Goal: Task Accomplishment & Management: Complete application form

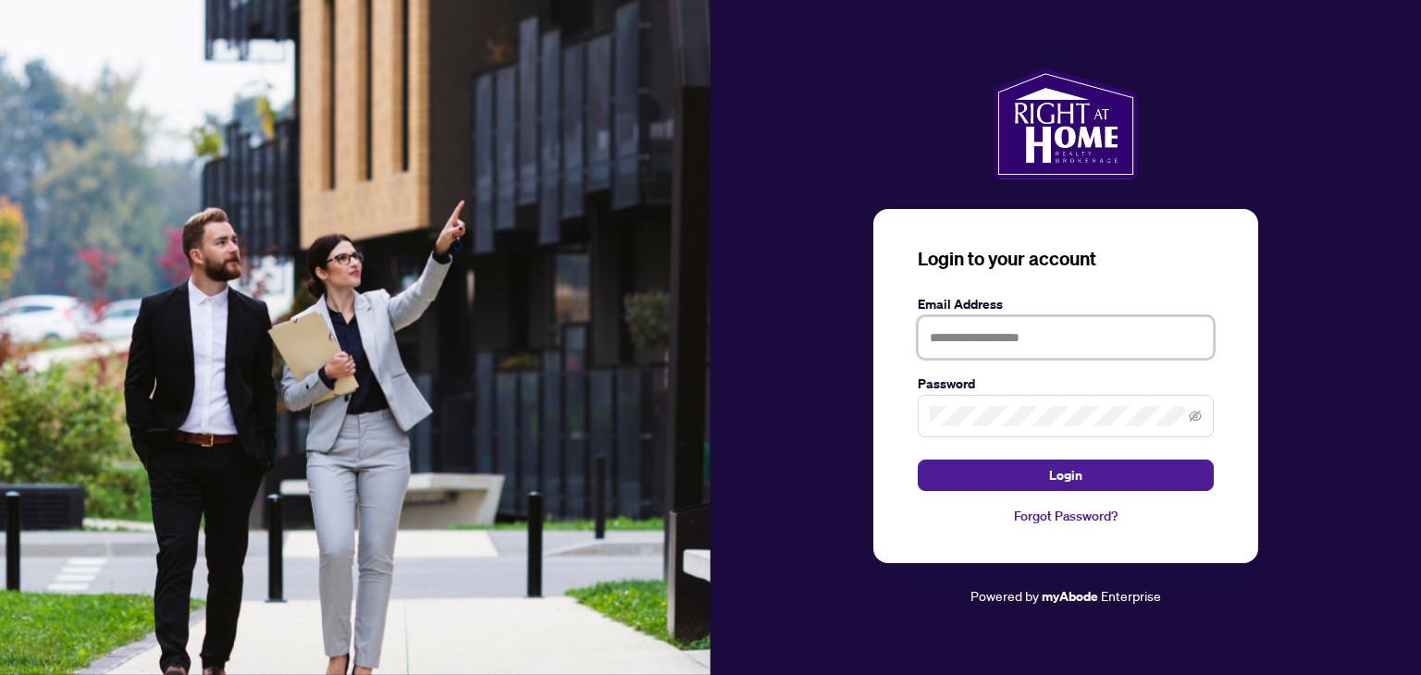
click at [964, 341] on input "text" at bounding box center [1066, 337] width 296 height 43
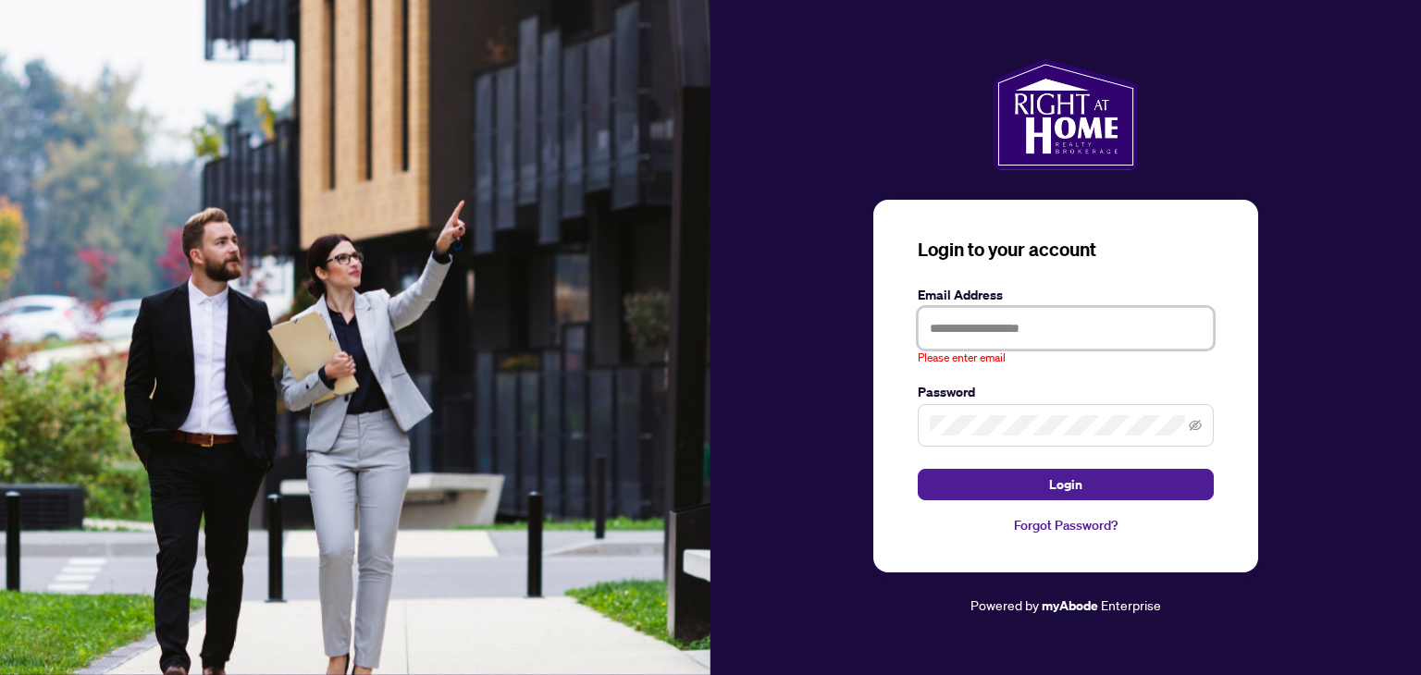
click at [966, 314] on input "text" at bounding box center [1066, 328] width 296 height 43
type input "**********"
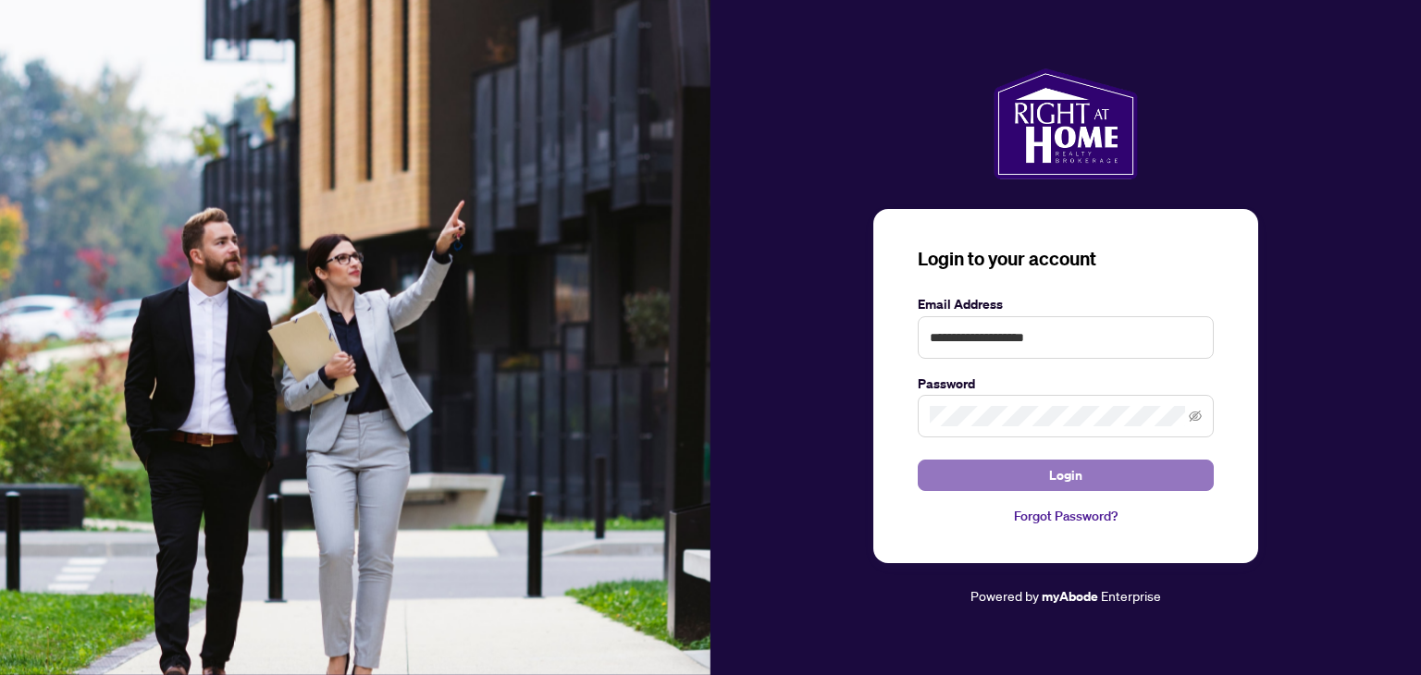
click at [1027, 466] on button "Login" at bounding box center [1066, 475] width 296 height 31
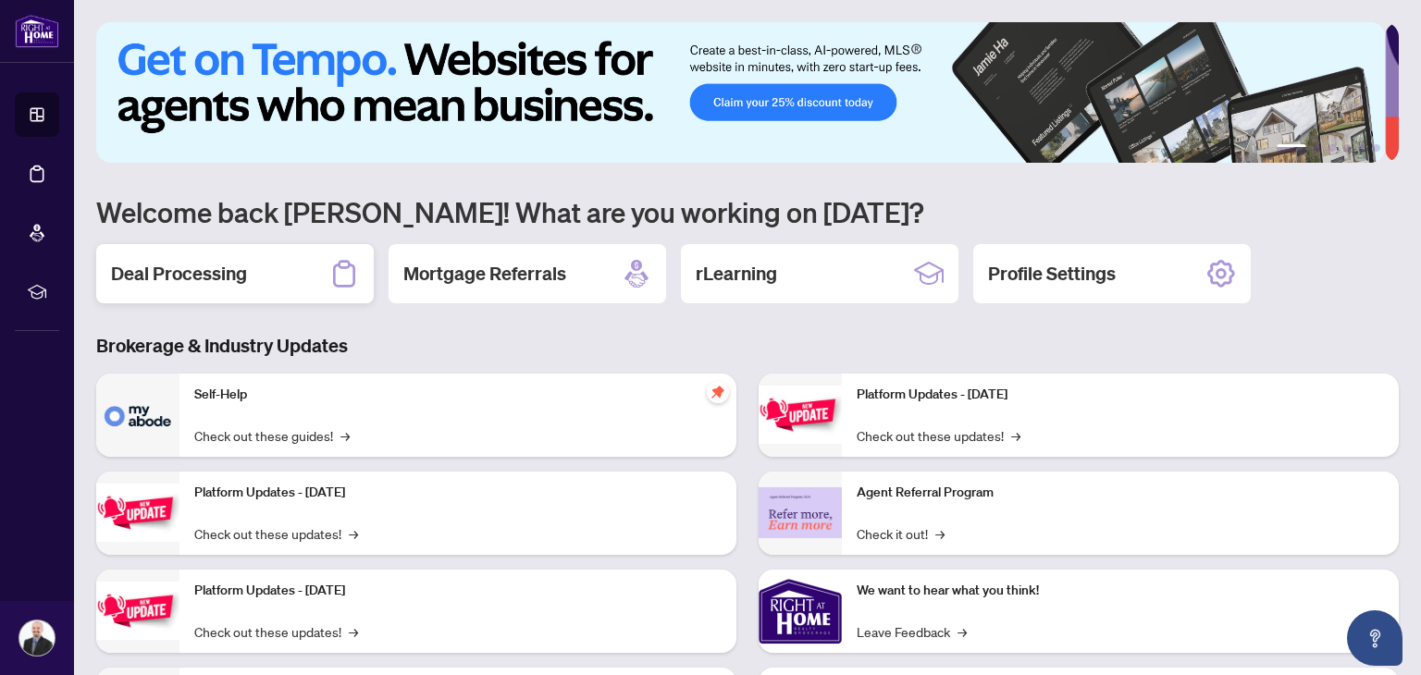
click at [263, 286] on div "Deal Processing" at bounding box center [235, 273] width 278 height 59
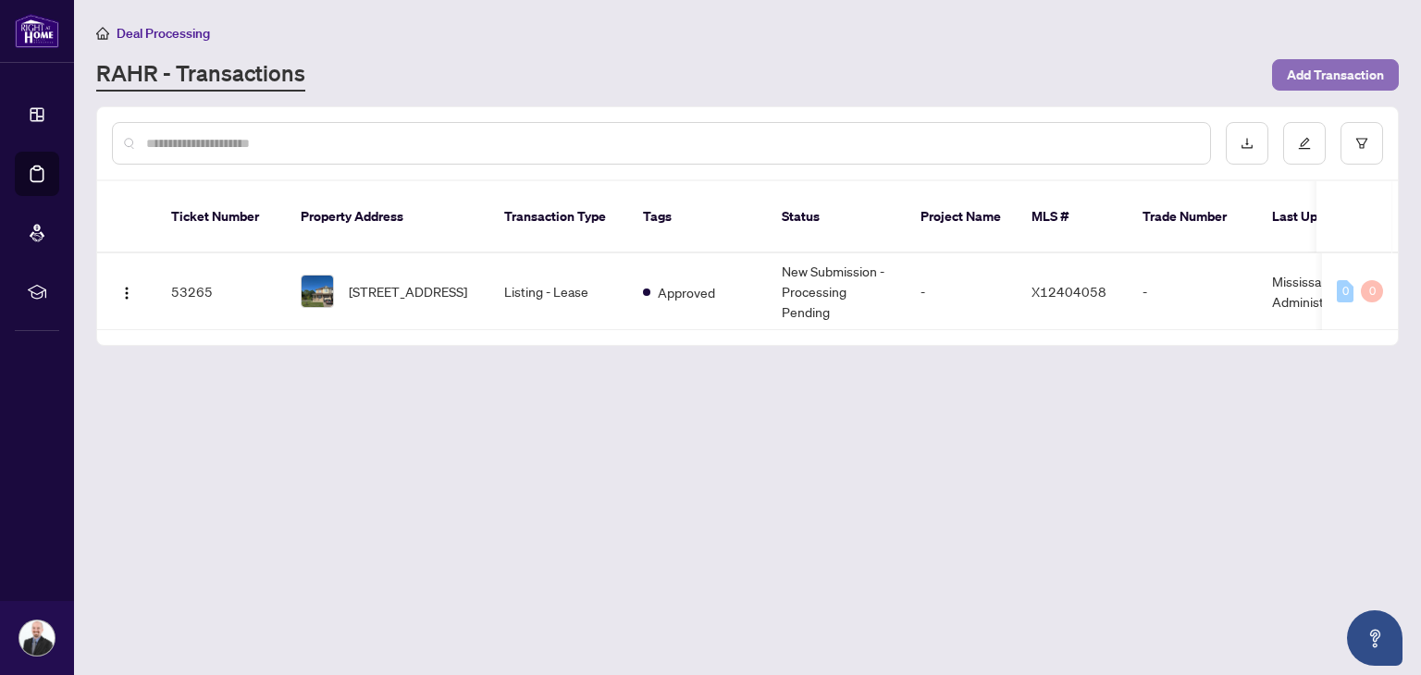
click at [1336, 68] on span "Add Transaction" at bounding box center [1335, 75] width 97 height 30
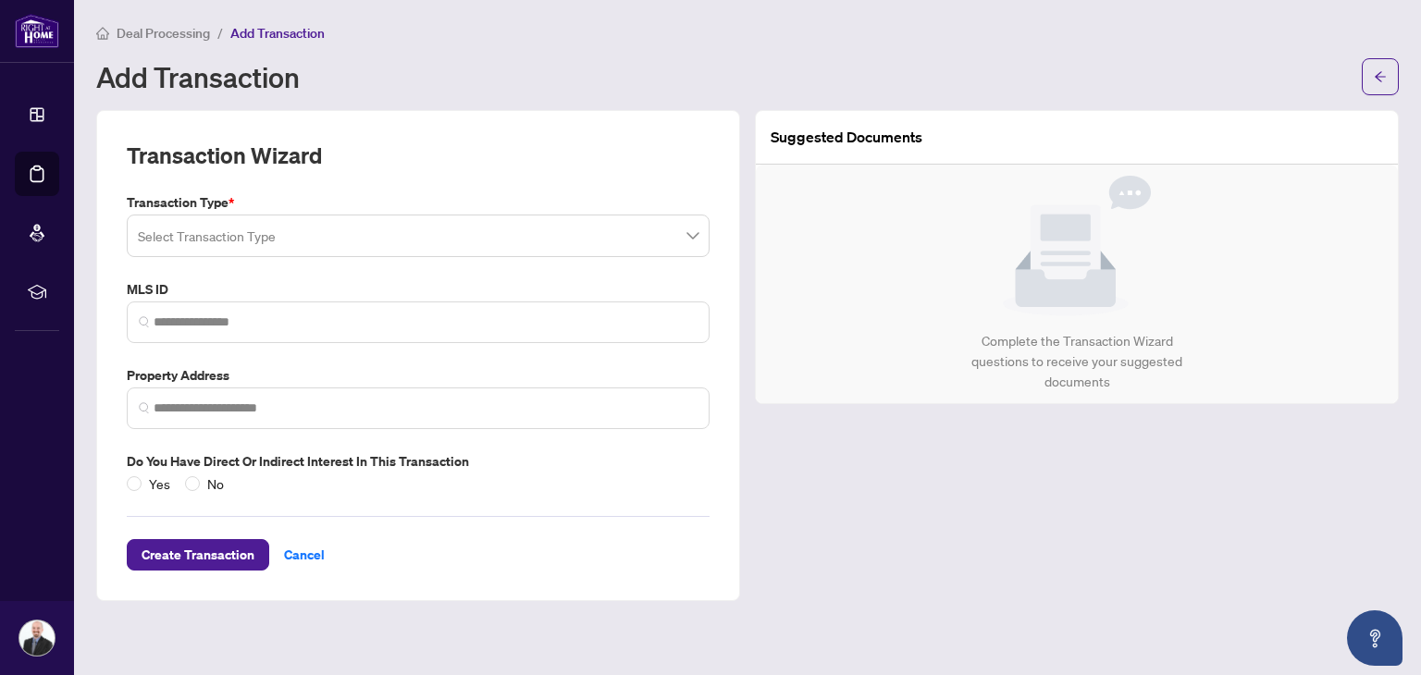
click at [403, 234] on input "search" at bounding box center [410, 238] width 544 height 41
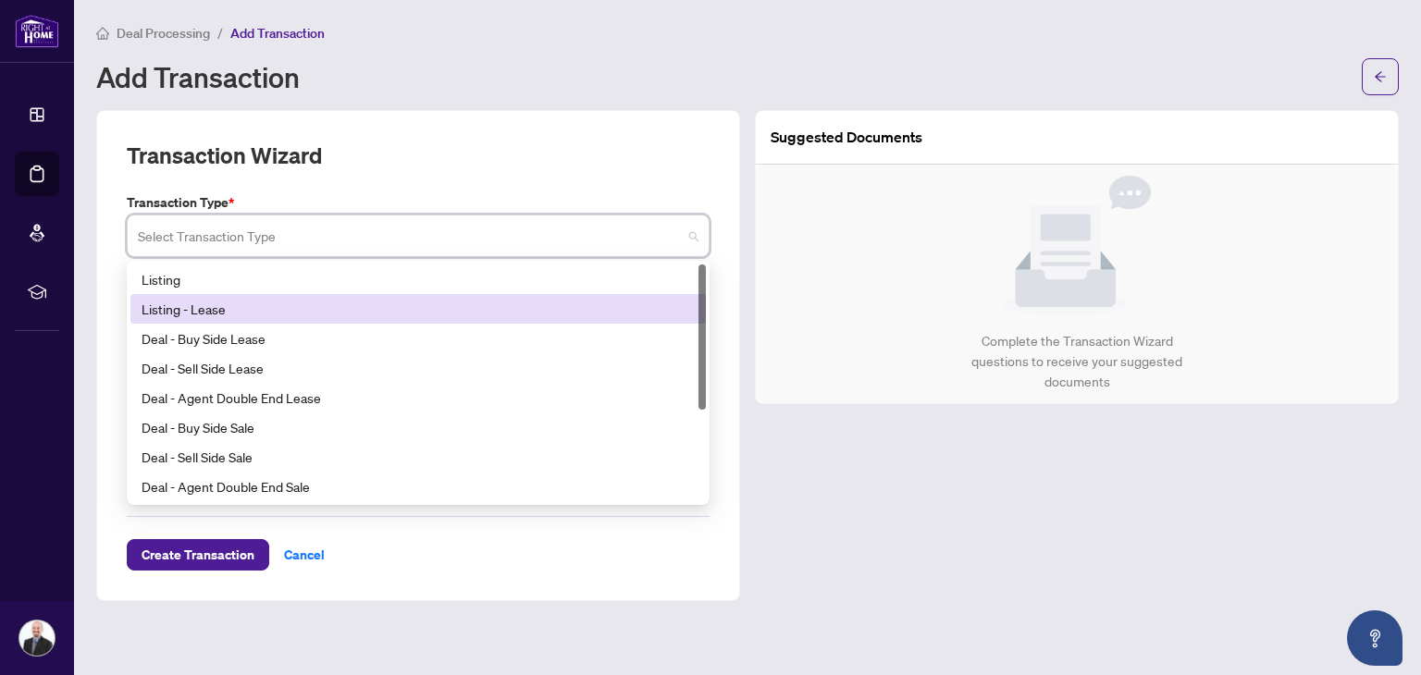
click at [199, 304] on div "Listing - Lease" at bounding box center [418, 309] width 553 height 20
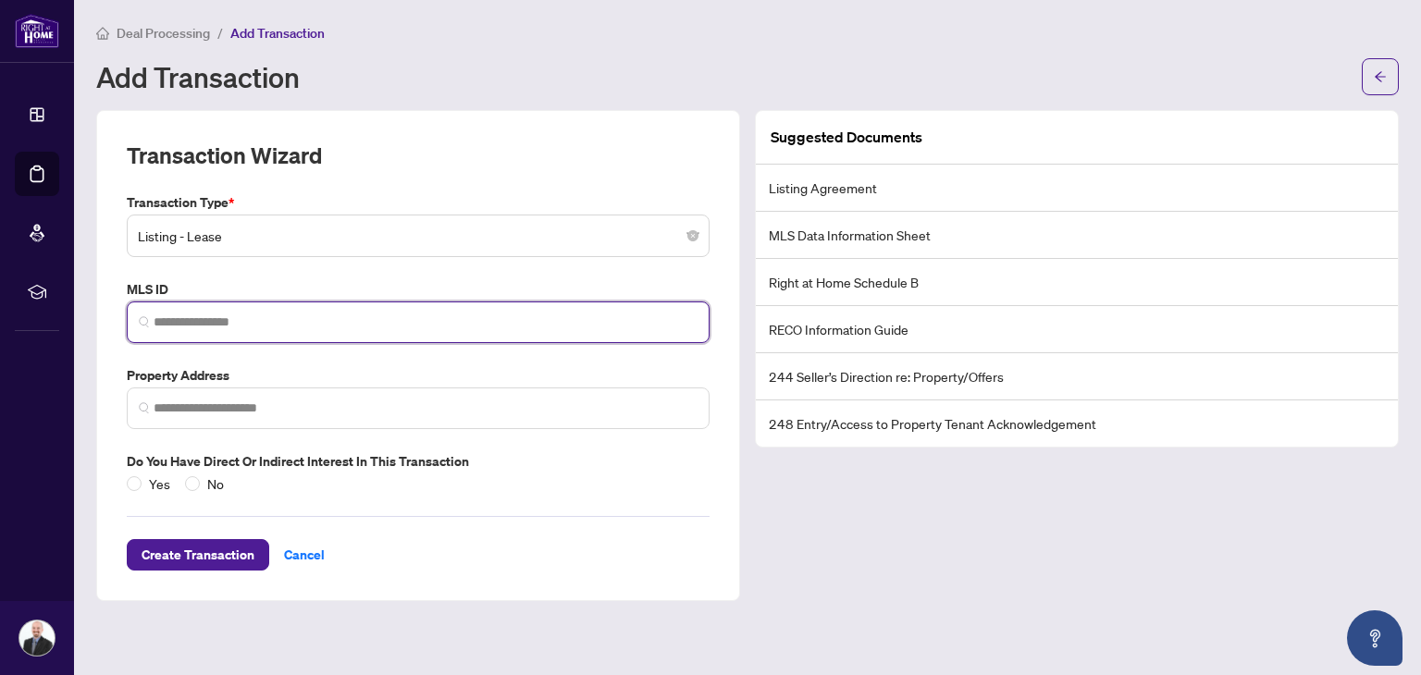
click at [294, 328] on input "search" at bounding box center [426, 322] width 544 height 19
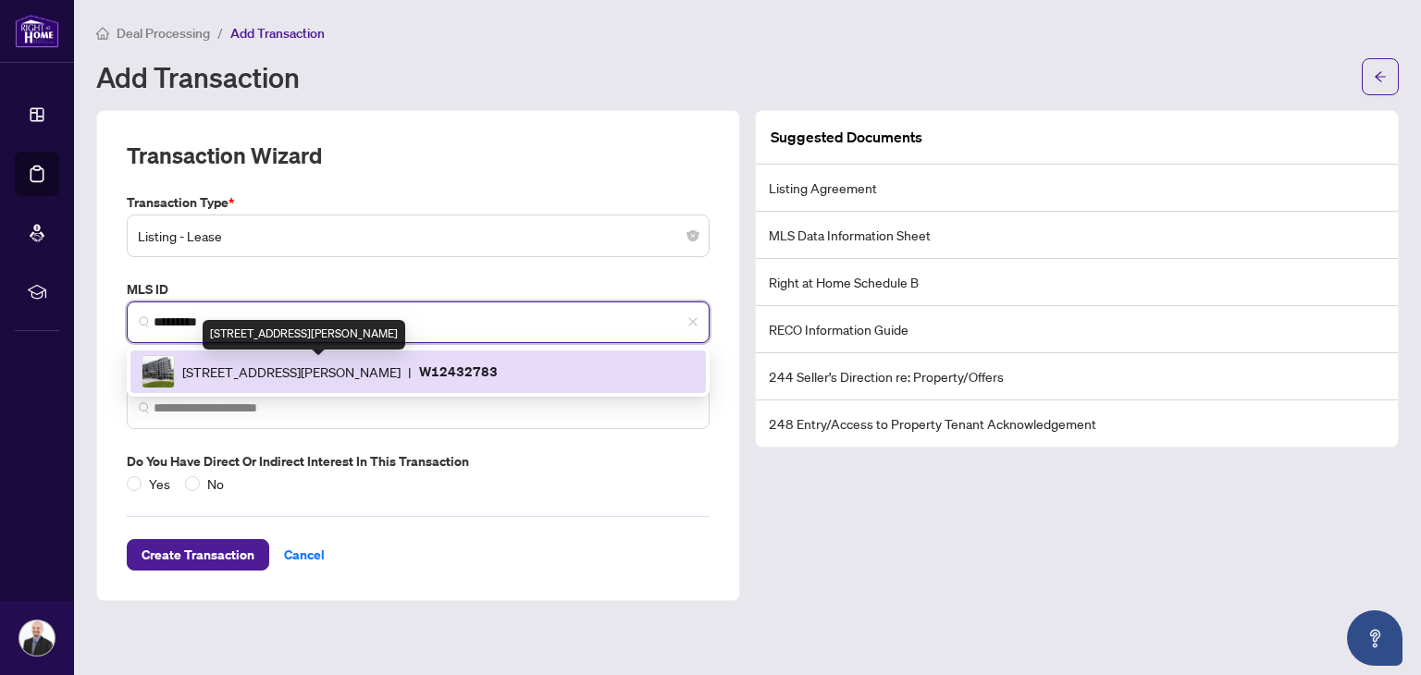
click at [296, 368] on span "[STREET_ADDRESS][PERSON_NAME]" at bounding box center [291, 372] width 218 height 20
type input "*********"
type input "**********"
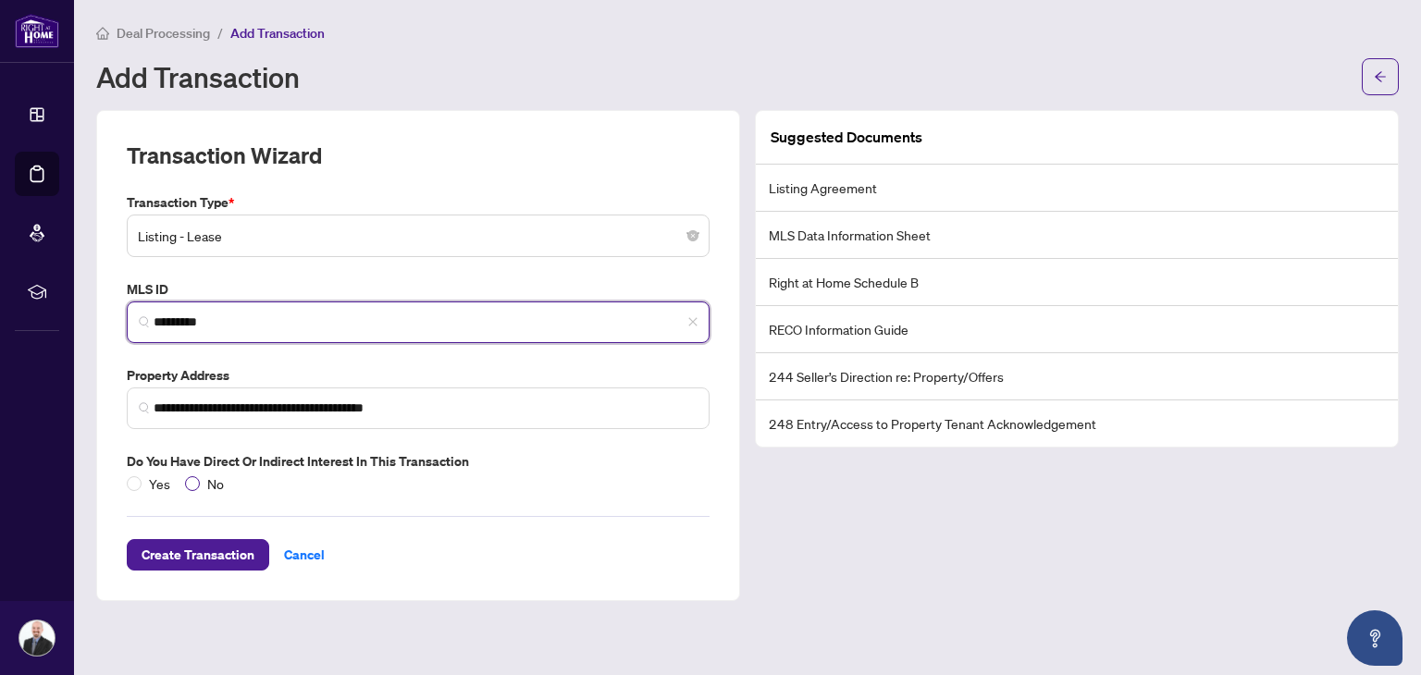
type input "*********"
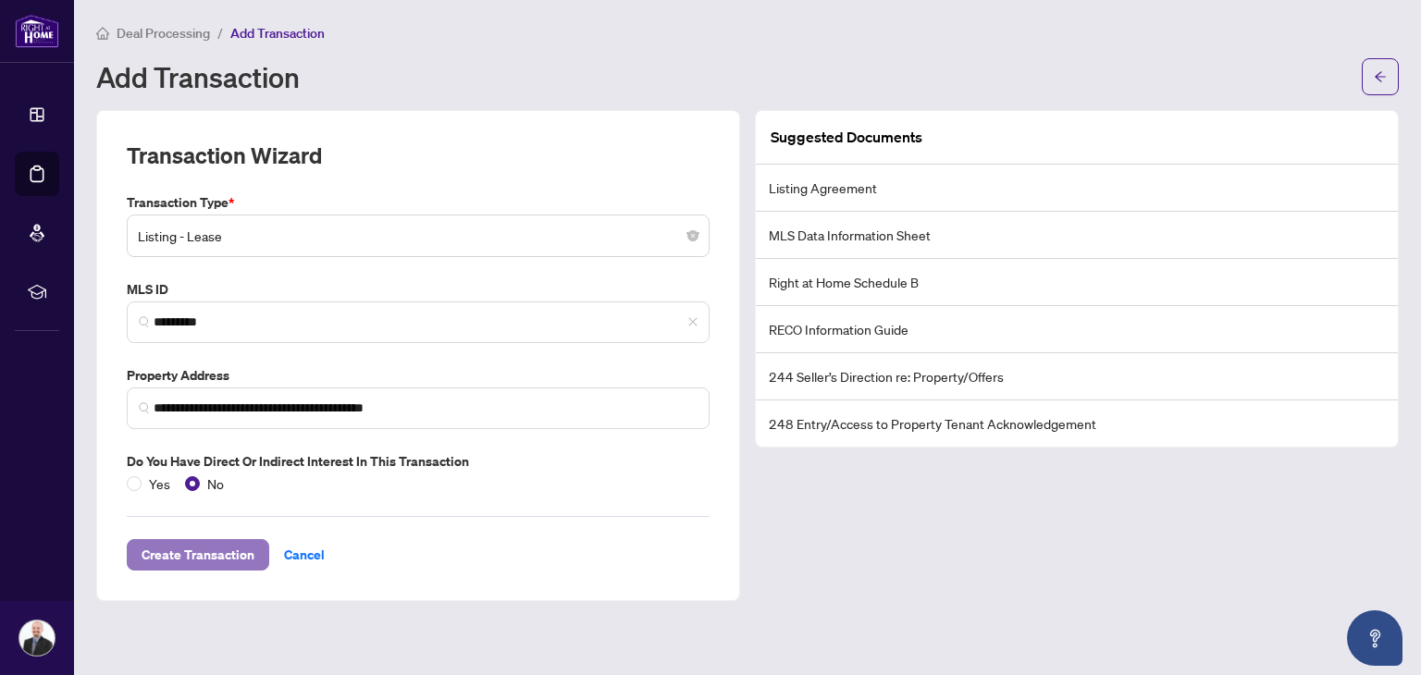
click at [167, 549] on span "Create Transaction" at bounding box center [198, 555] width 113 height 30
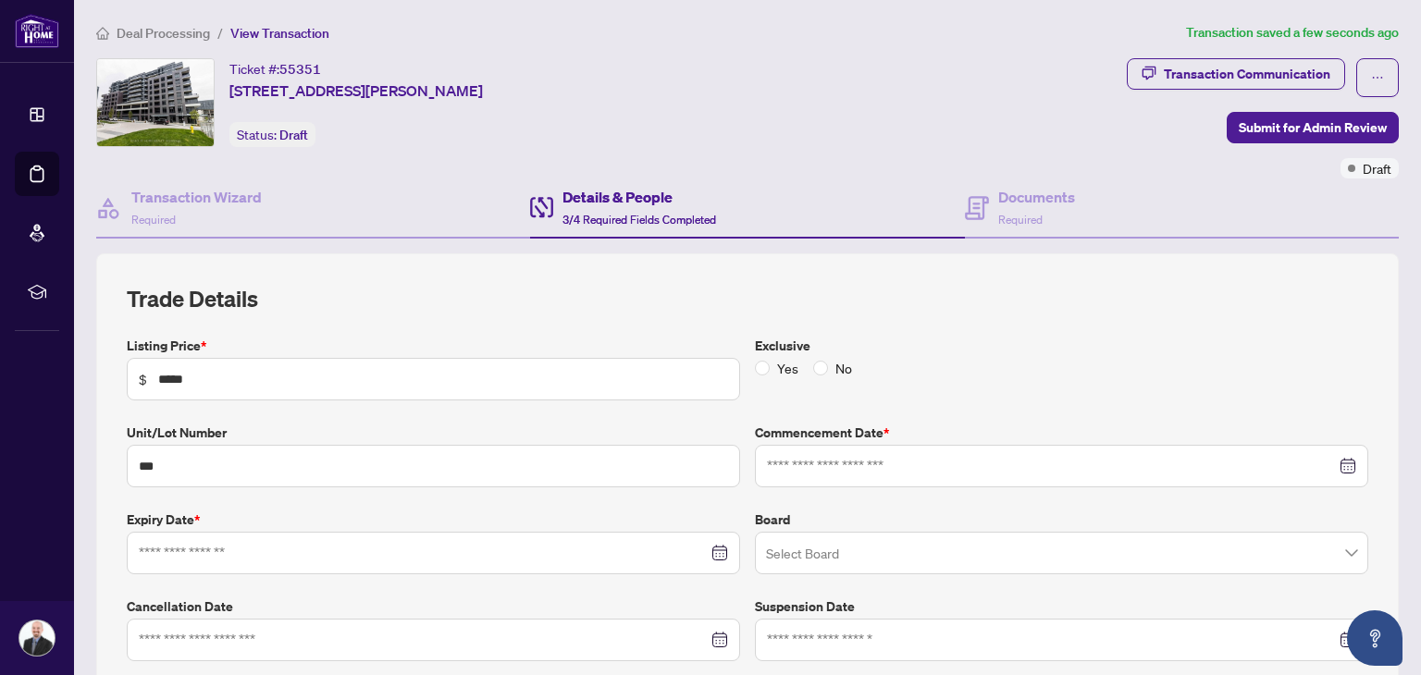
type input "**********"
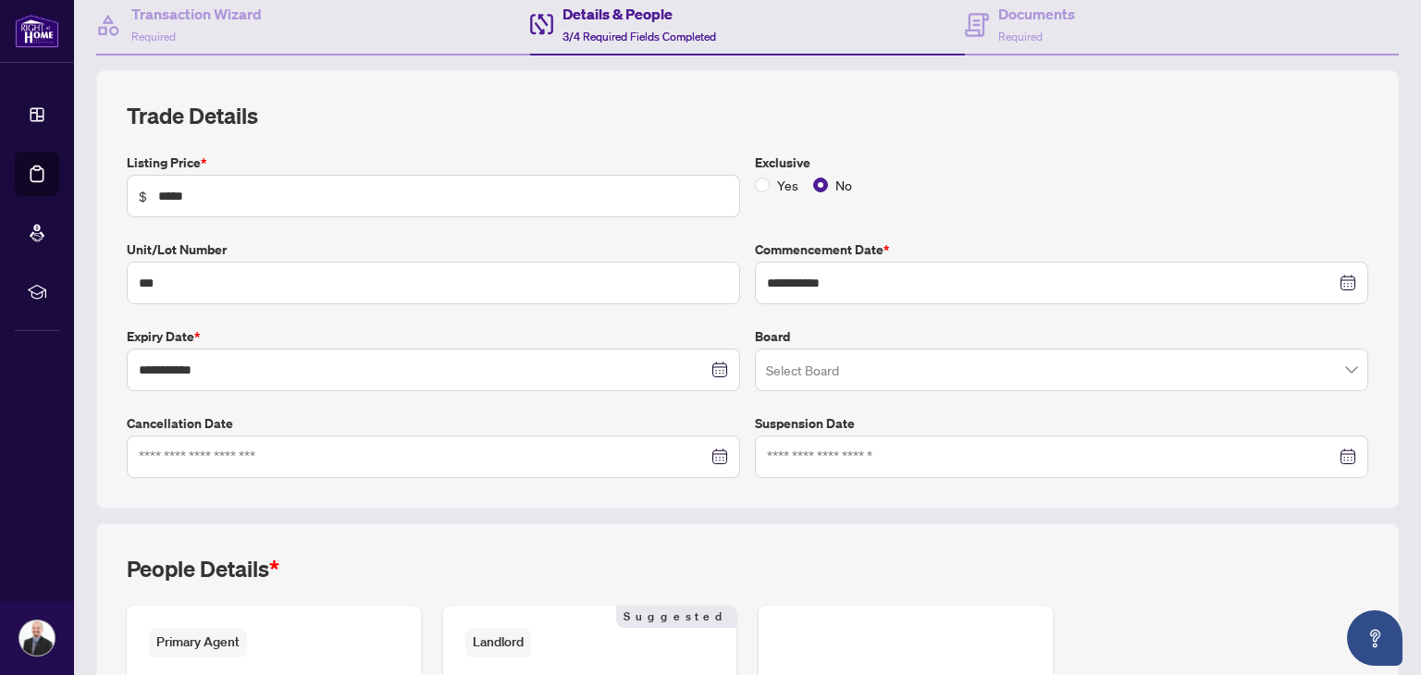
scroll to position [185, 0]
click at [1343, 367] on span at bounding box center [1061, 368] width 591 height 35
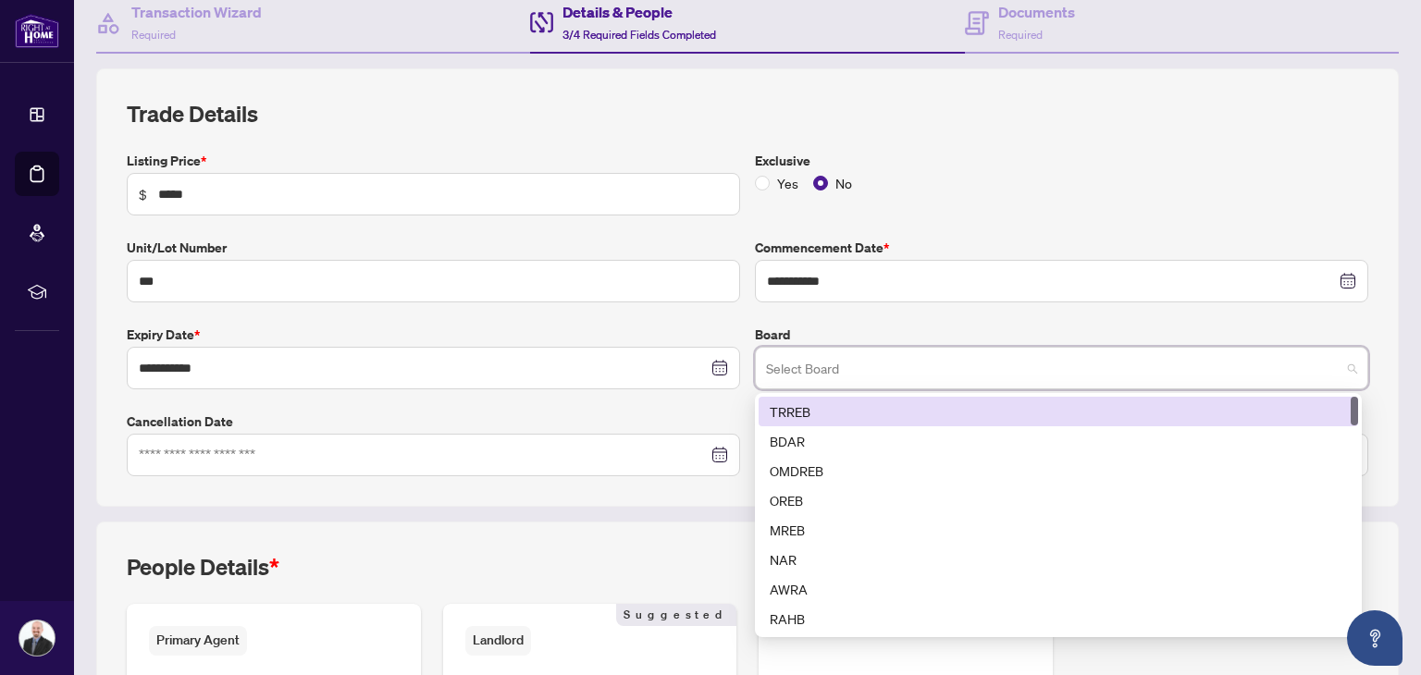
click at [785, 413] on div "TRREB" at bounding box center [1058, 412] width 577 height 20
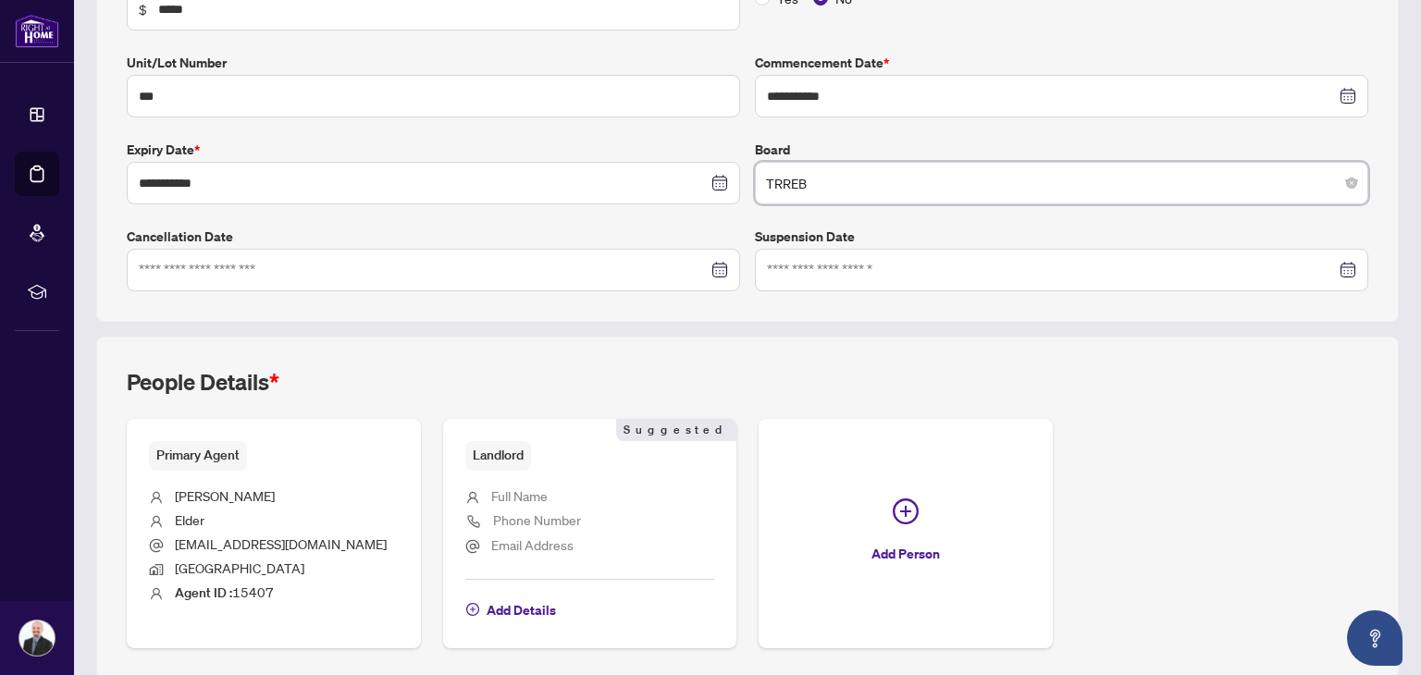
scroll to position [438, 0]
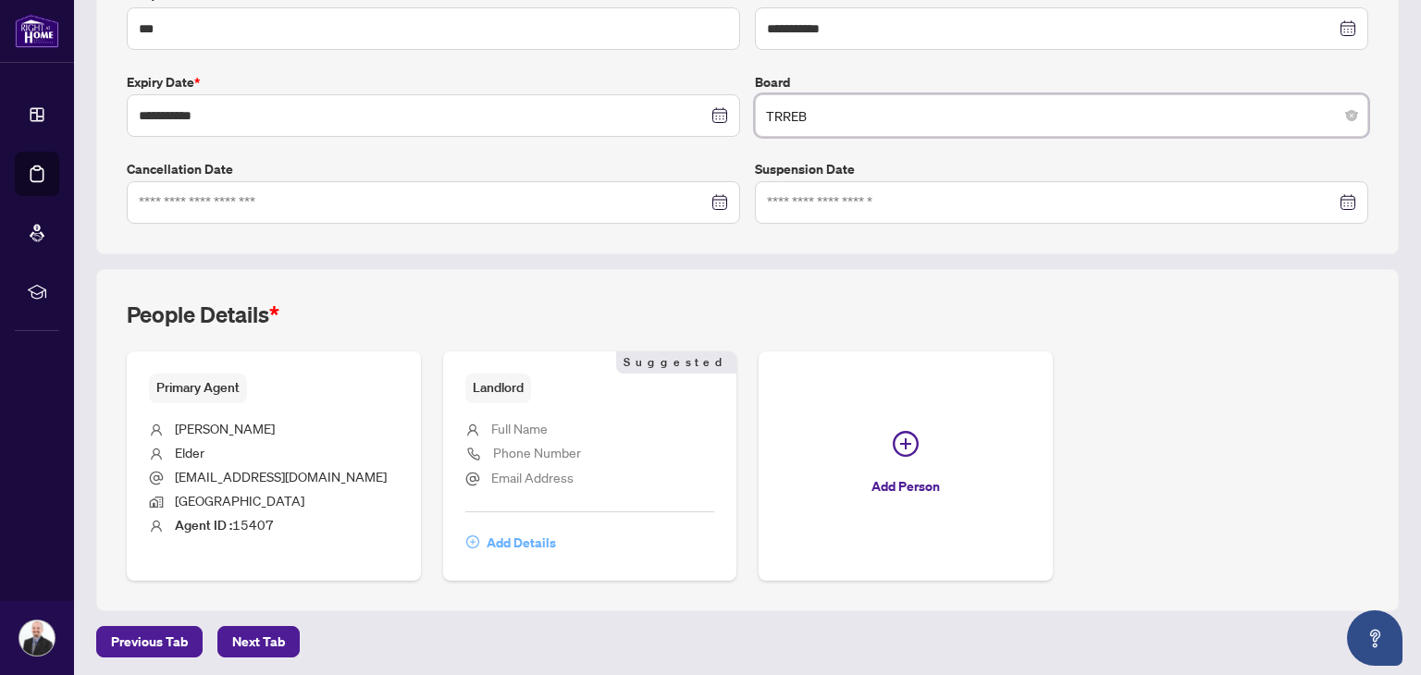
click at [507, 539] on span "Add Details" at bounding box center [521, 543] width 69 height 30
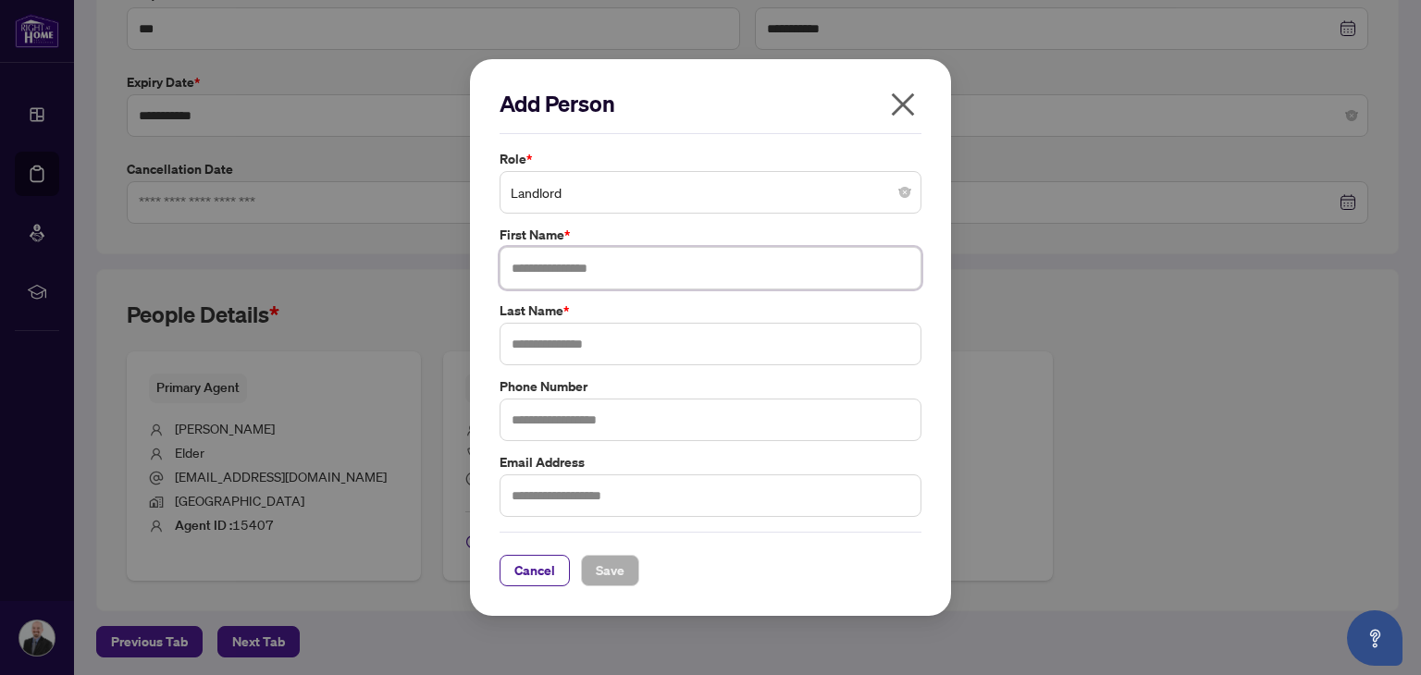
click at [573, 279] on input "text" at bounding box center [711, 268] width 422 height 43
type input "******"
click at [559, 343] on input "text" at bounding box center [711, 344] width 422 height 43
type input "*******"
click at [550, 487] on input "text" at bounding box center [711, 496] width 422 height 43
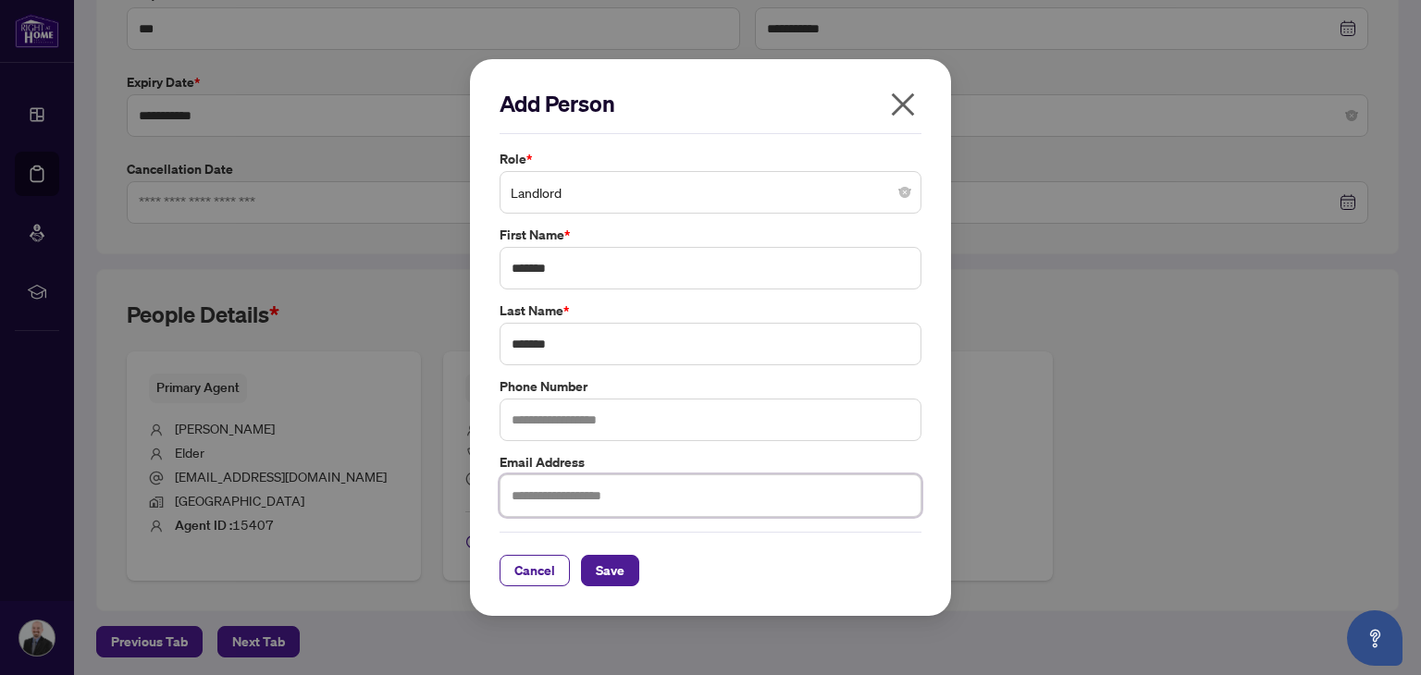
click at [534, 491] on input "text" at bounding box center [711, 496] width 422 height 43
paste input "**********"
type input "**********"
click at [606, 567] on span "Save" at bounding box center [610, 571] width 29 height 30
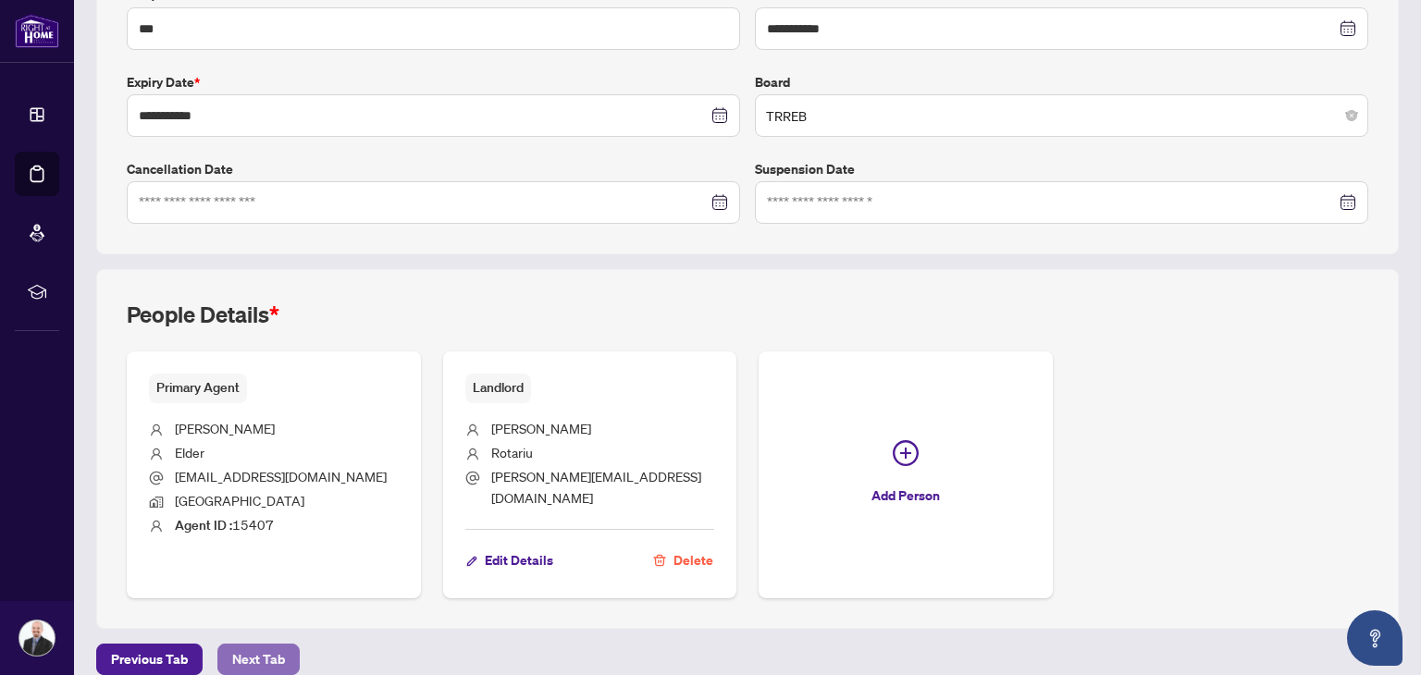
click at [238, 645] on span "Next Tab" at bounding box center [258, 660] width 53 height 30
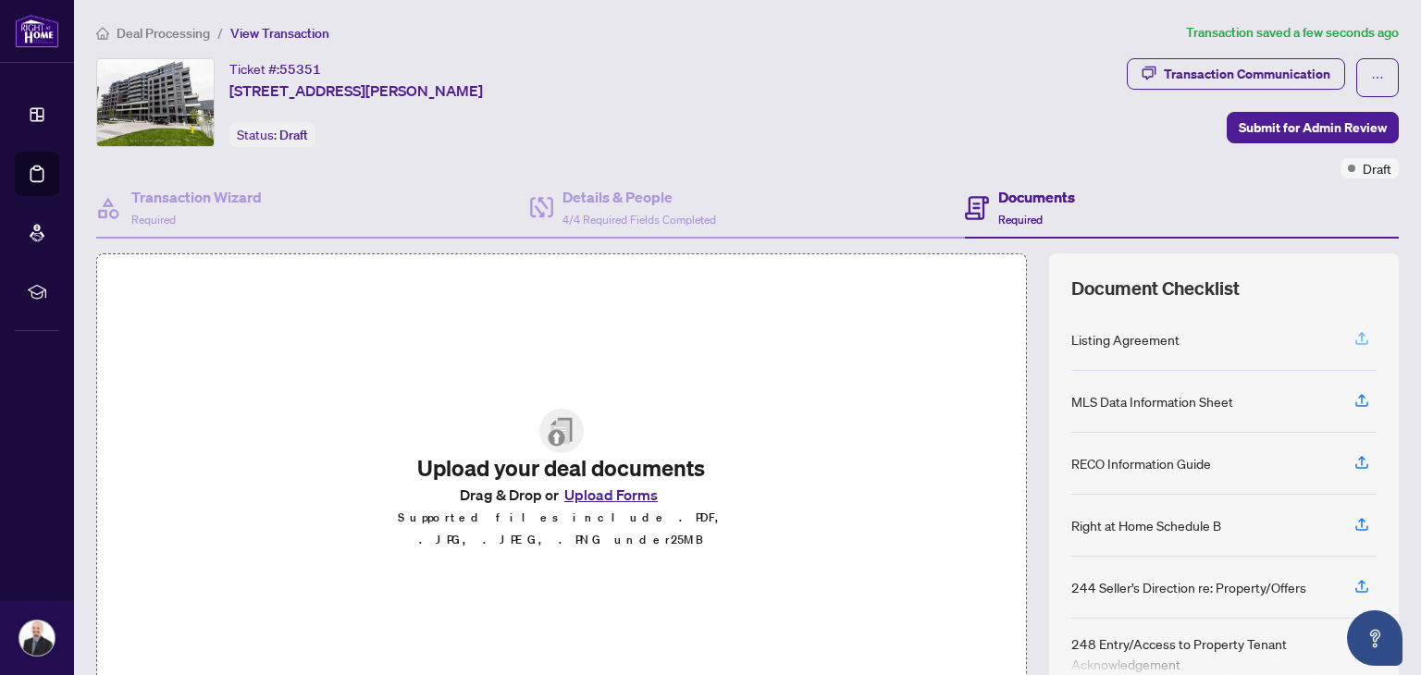
click at [1354, 331] on icon "button" at bounding box center [1362, 338] width 17 height 17
click at [1358, 456] on icon "button" at bounding box center [1361, 460] width 7 height 9
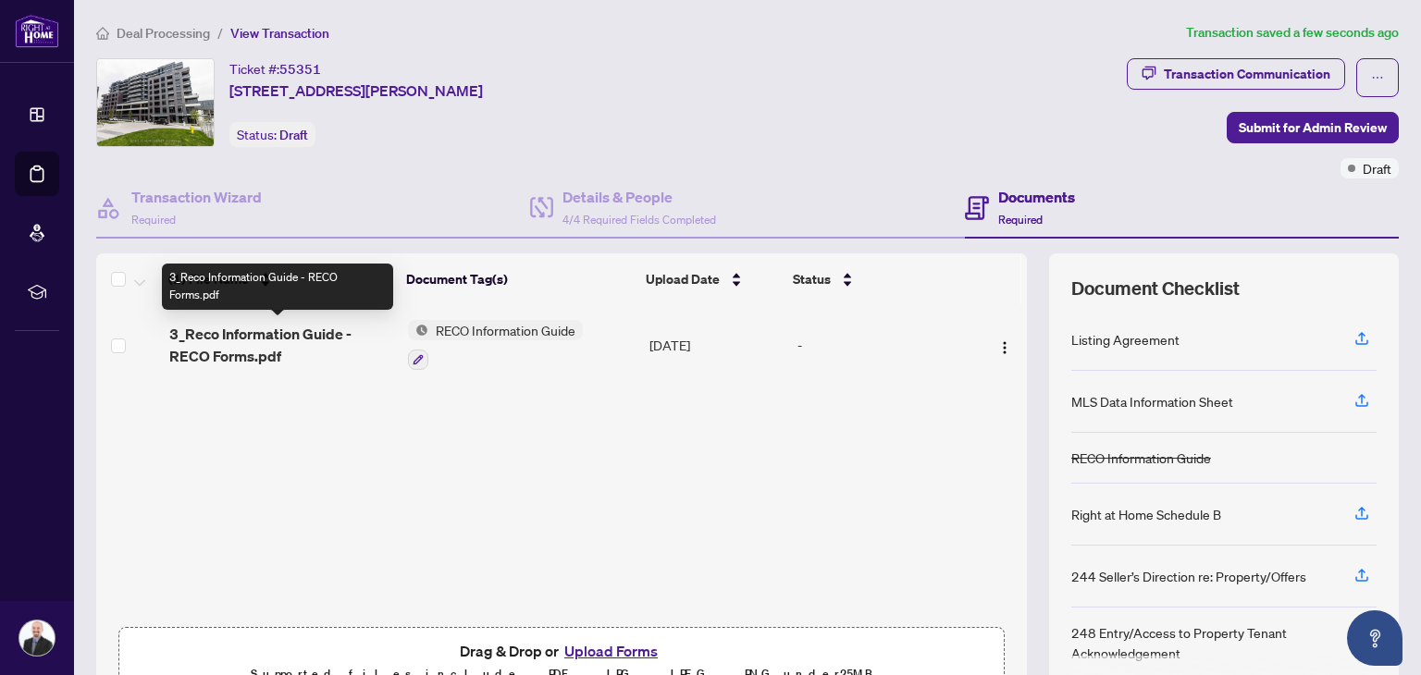
click at [222, 345] on span "3_Reco Information Guide - RECO Forms.pdf" at bounding box center [281, 345] width 225 height 44
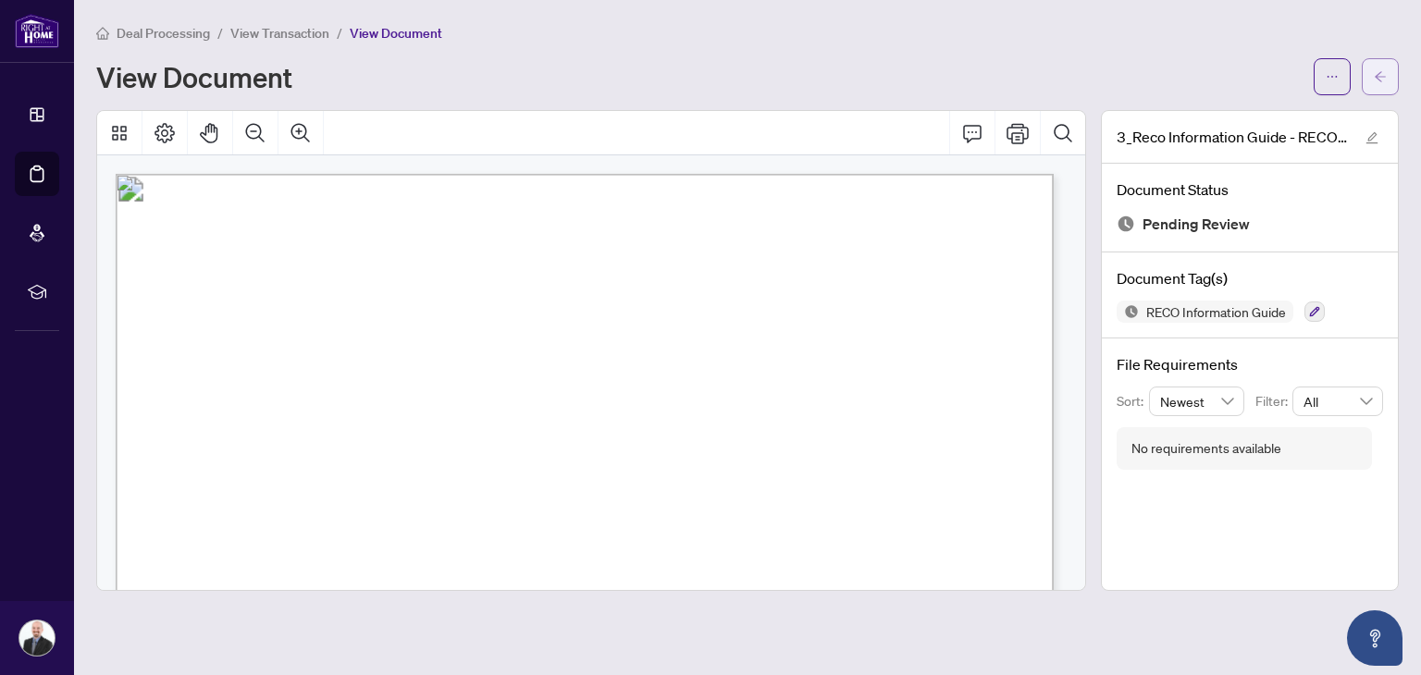
click at [1373, 70] on button "button" at bounding box center [1380, 76] width 37 height 37
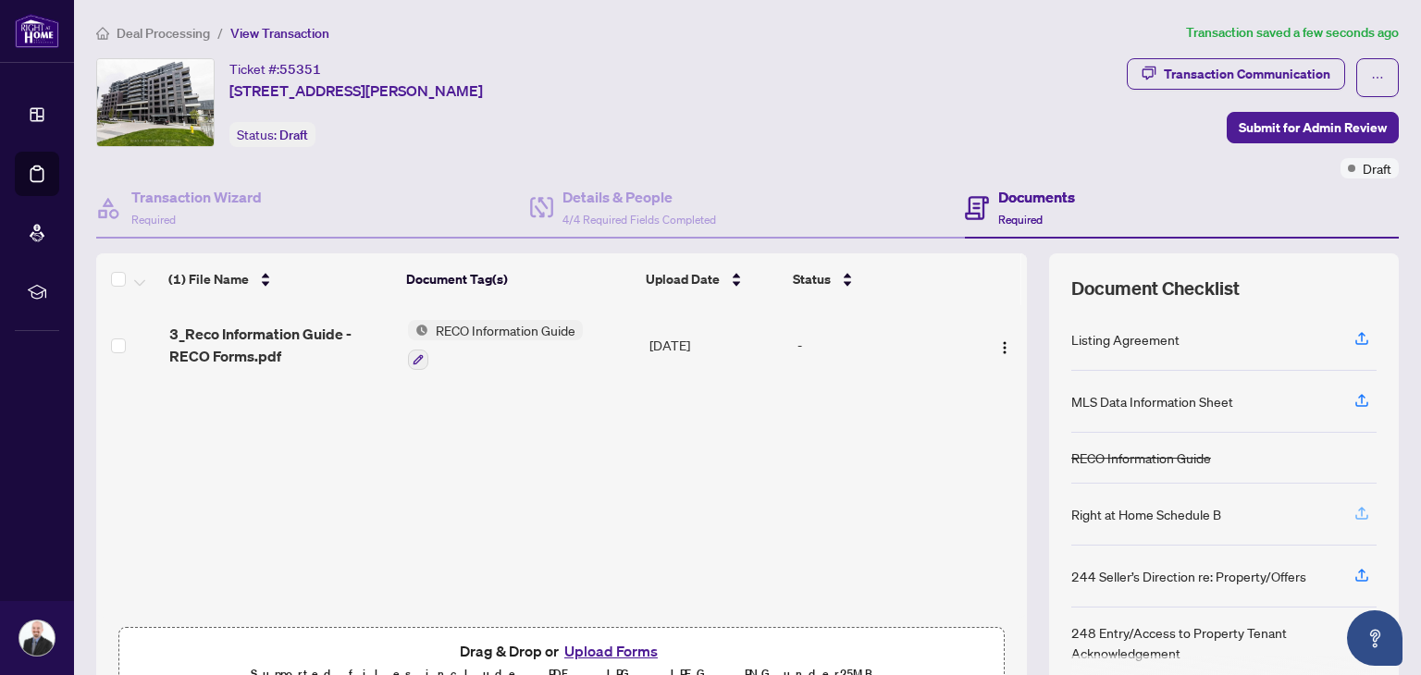
click at [1354, 509] on icon "button" at bounding box center [1362, 513] width 17 height 17
click at [1354, 335] on icon "button" at bounding box center [1362, 338] width 17 height 17
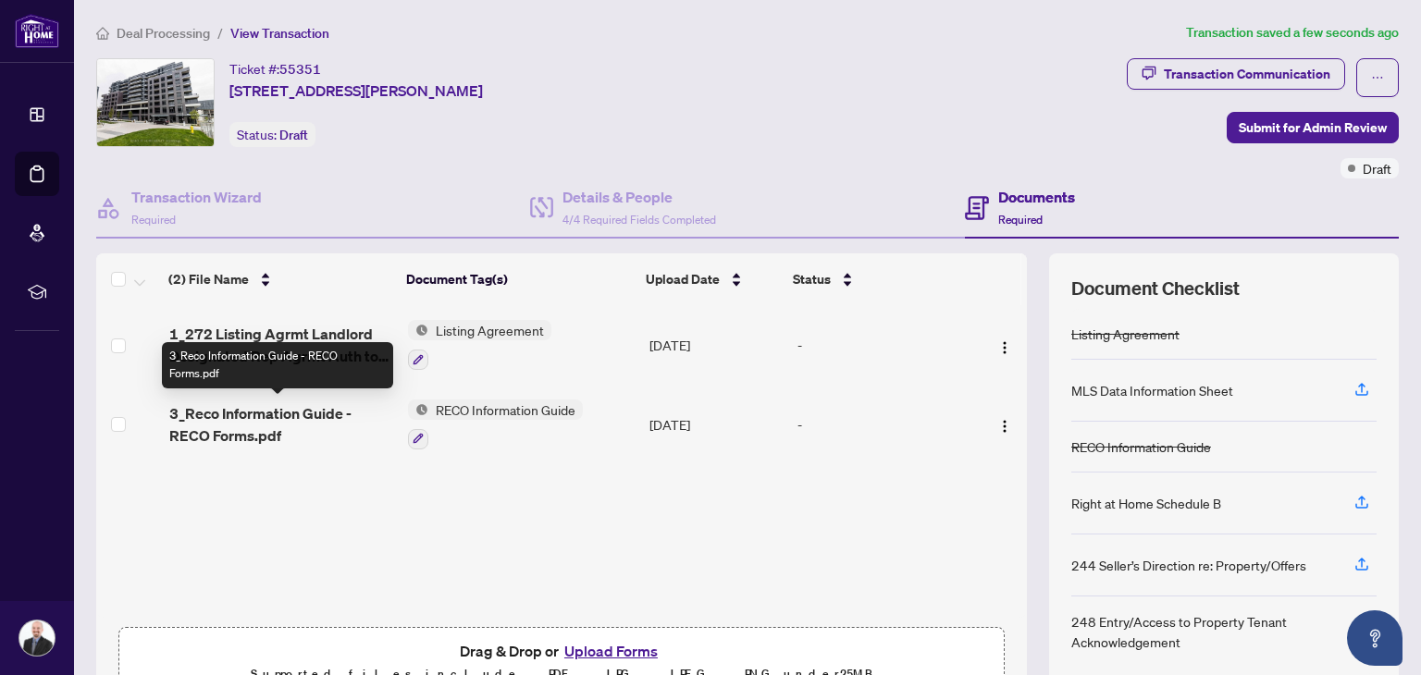
click at [233, 419] on span "3_Reco Information Guide - RECO Forms.pdf" at bounding box center [281, 425] width 225 height 44
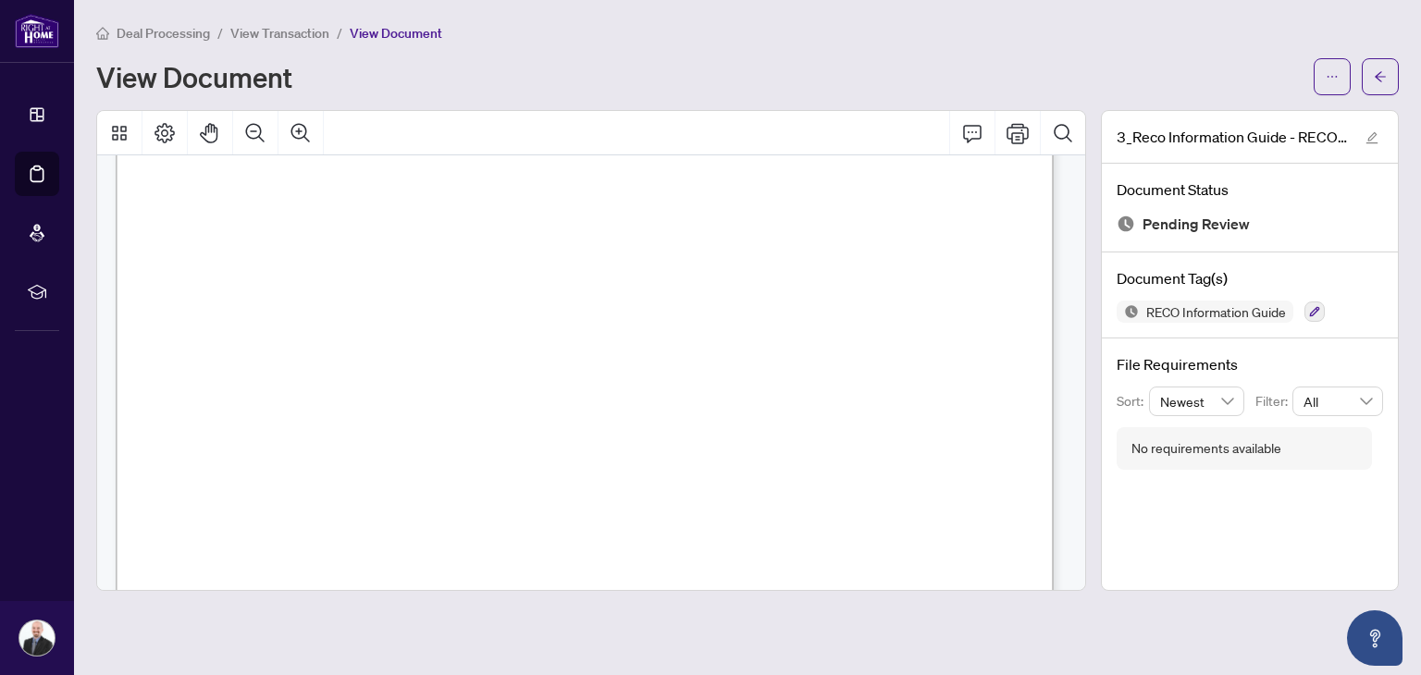
scroll to position [463, 0]
click at [1377, 68] on span "button" at bounding box center [1380, 77] width 13 height 30
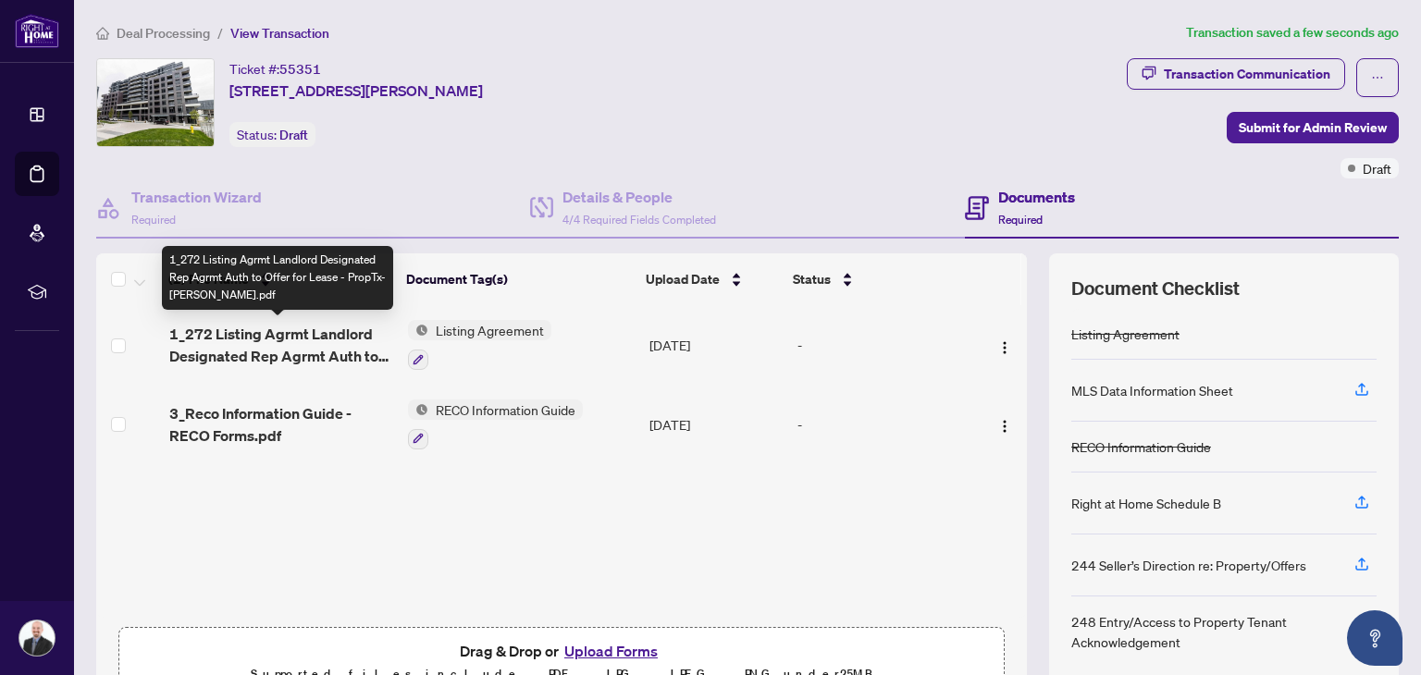
click at [254, 339] on span "1_272 Listing Agrmt Landlord Designated Rep Agrmt Auth to Offer for Lease - Pro…" at bounding box center [281, 345] width 225 height 44
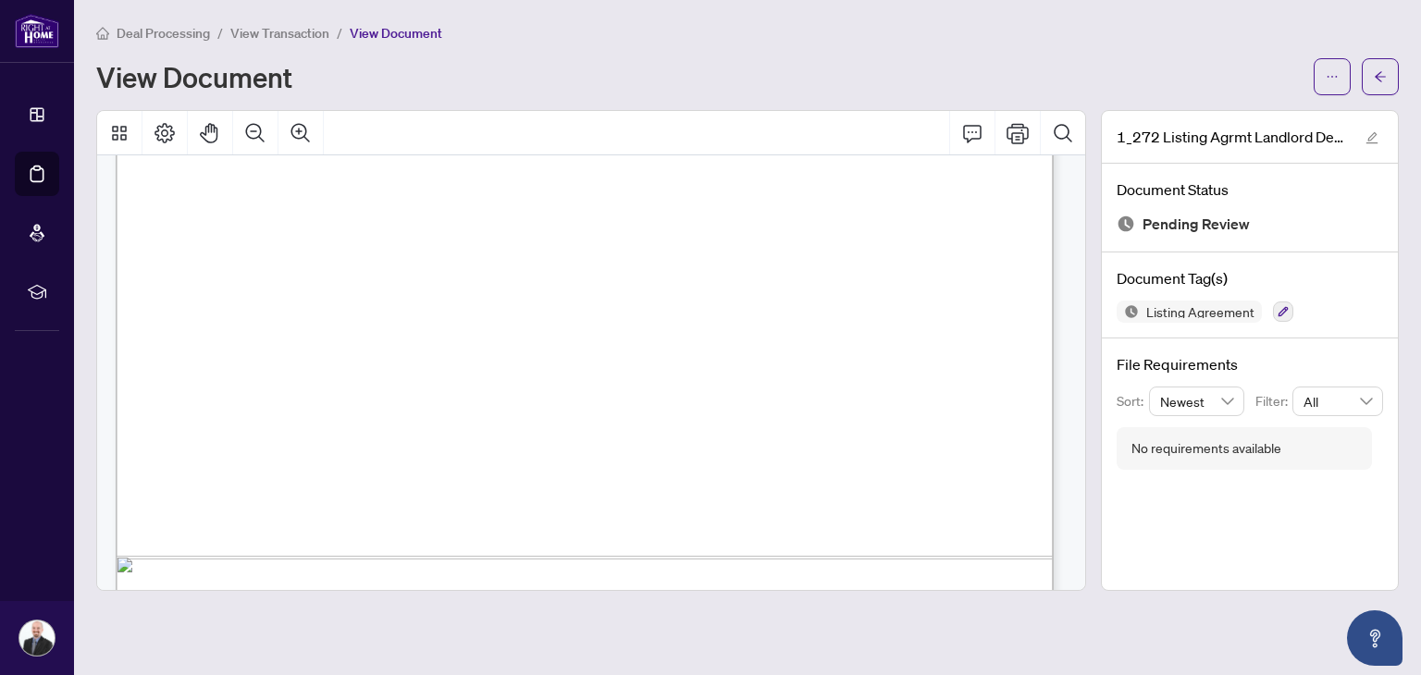
scroll to position [5794, 0]
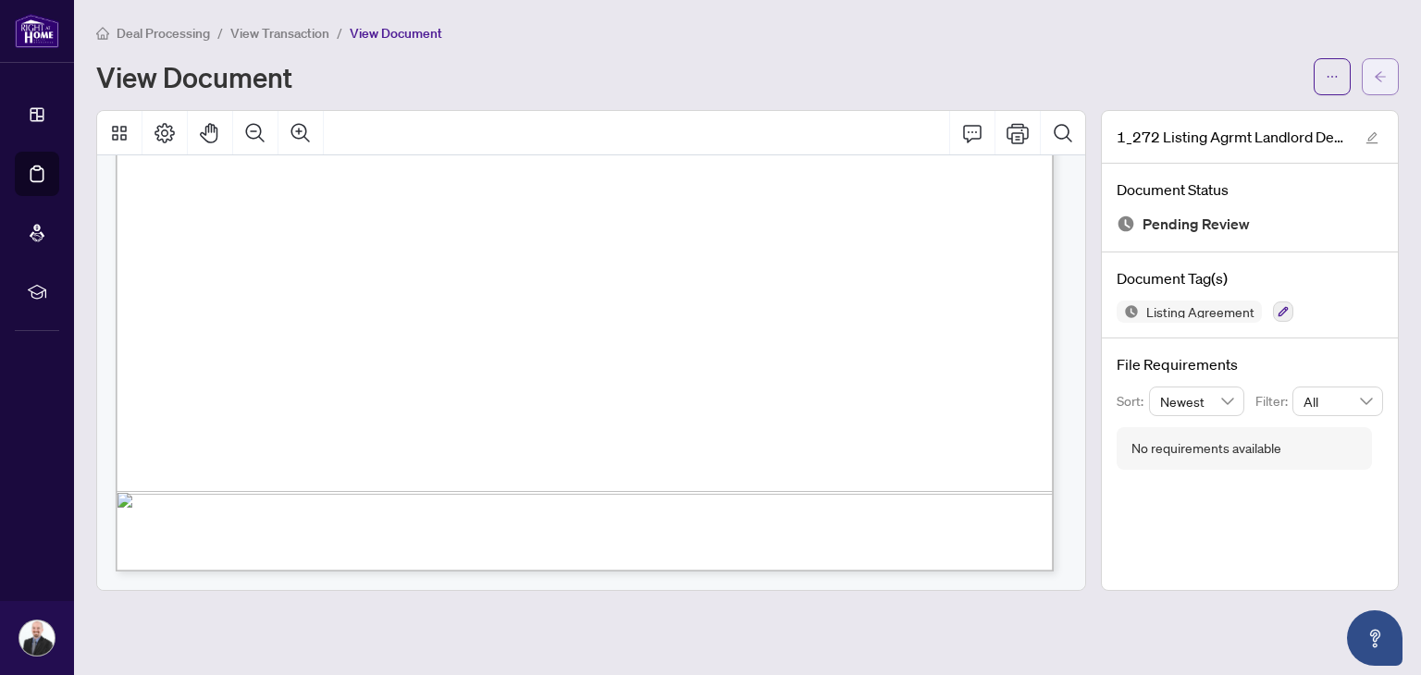
click at [1377, 70] on icon "arrow-left" at bounding box center [1380, 76] width 13 height 13
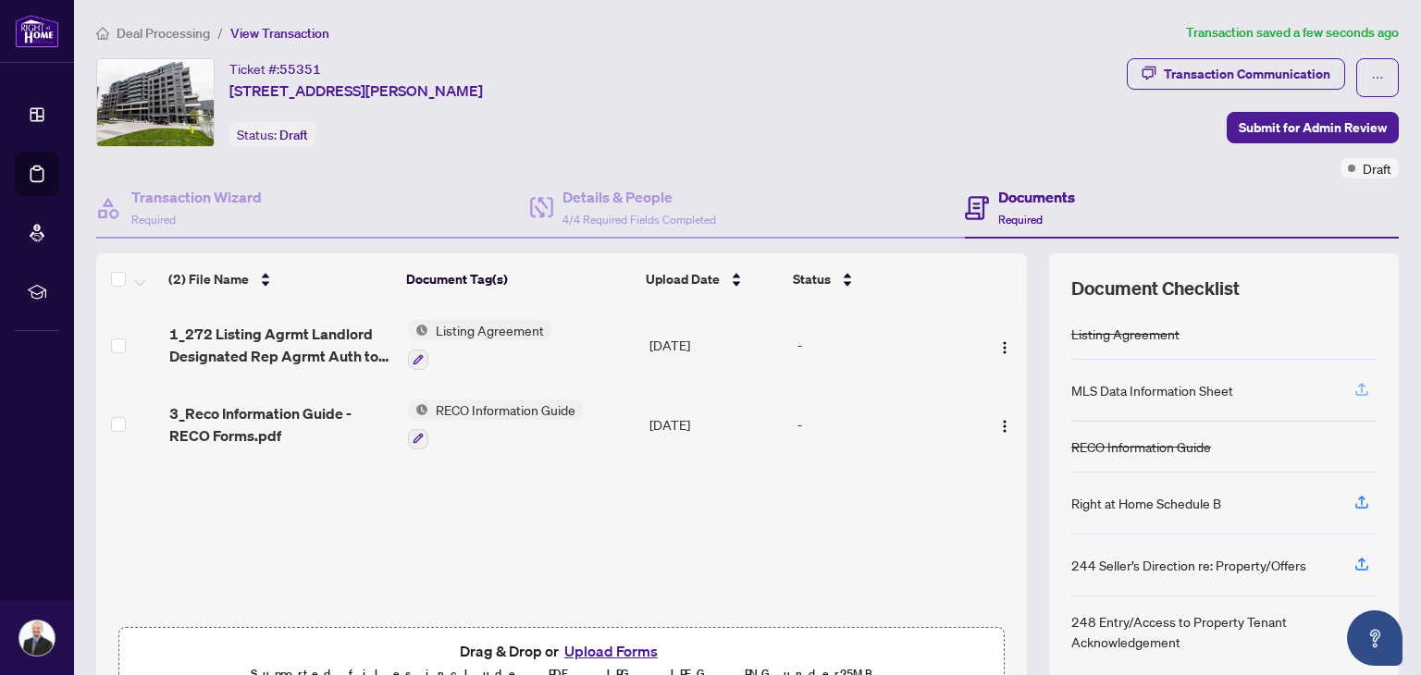
click at [1358, 383] on icon "button" at bounding box center [1361, 387] width 7 height 9
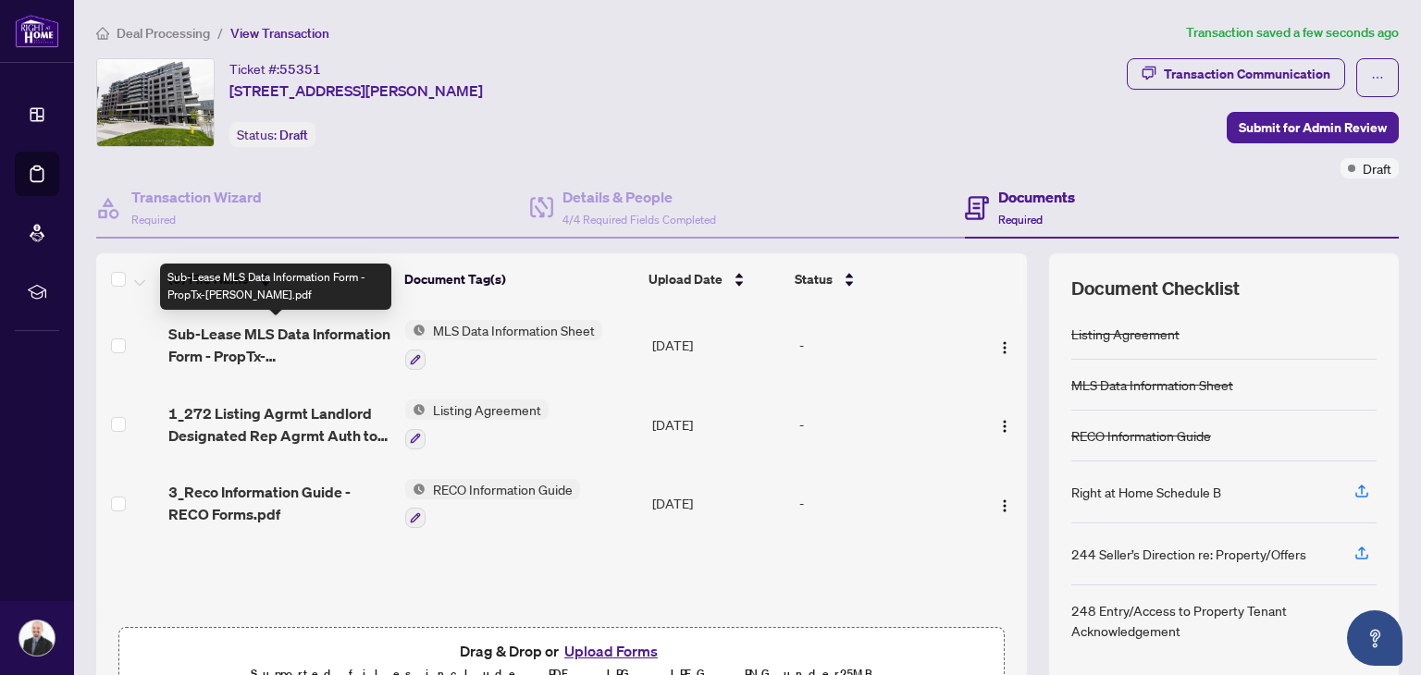
click at [210, 345] on span "Sub-Lease MLS Data Information Form - PropTx-[PERSON_NAME].pdf" at bounding box center [279, 345] width 222 height 44
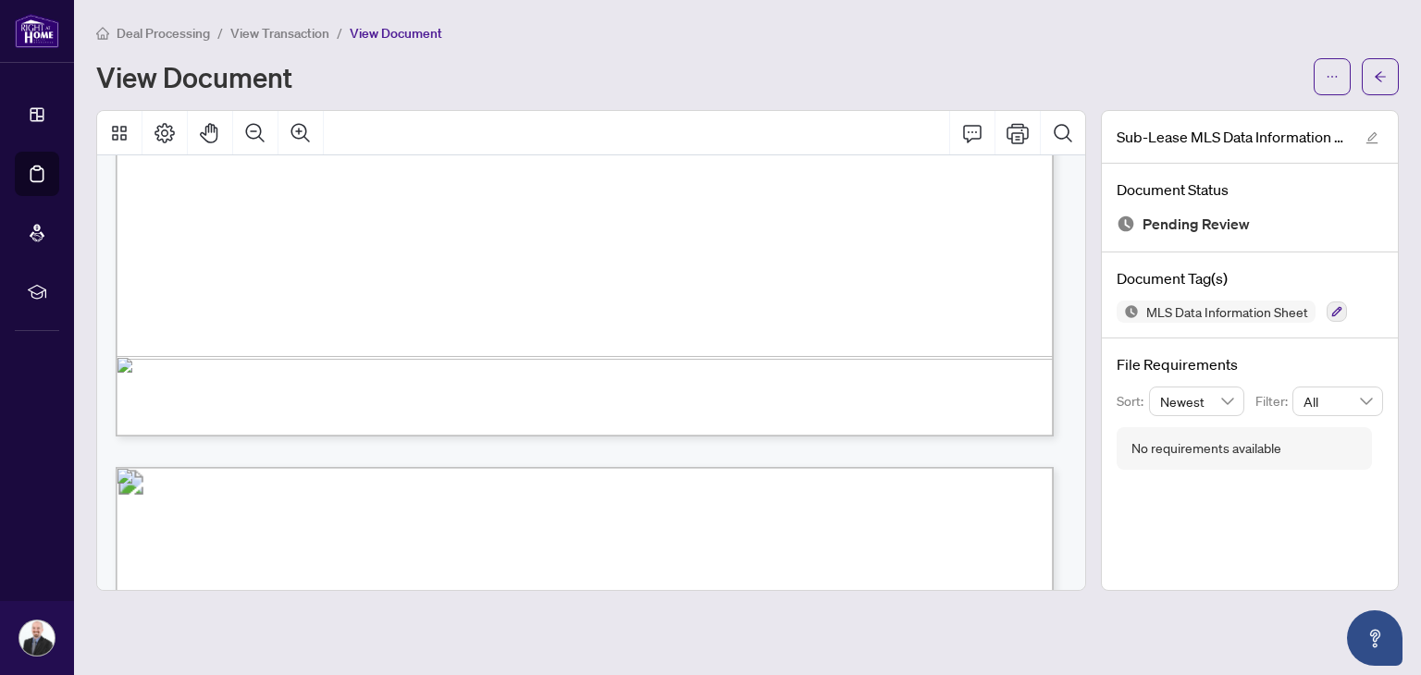
scroll to position [12121, 0]
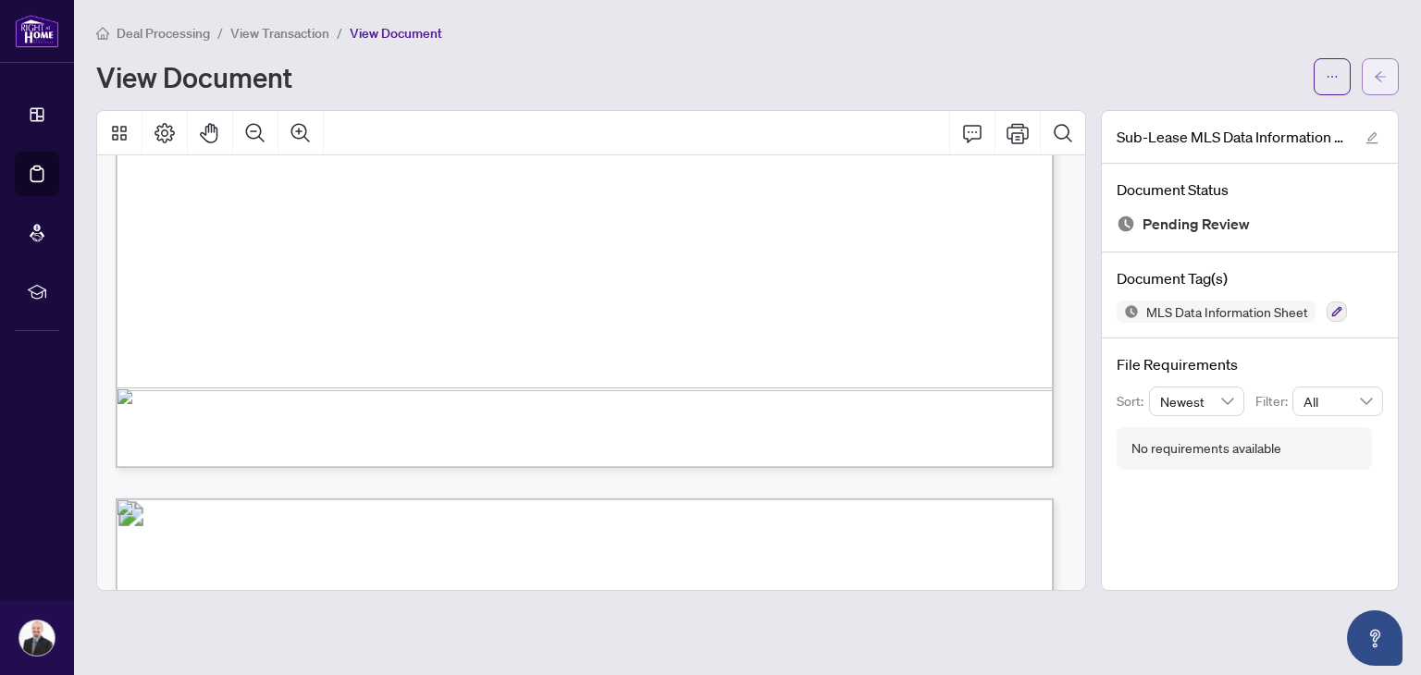
click at [1378, 72] on icon "arrow-left" at bounding box center [1380, 76] width 13 height 13
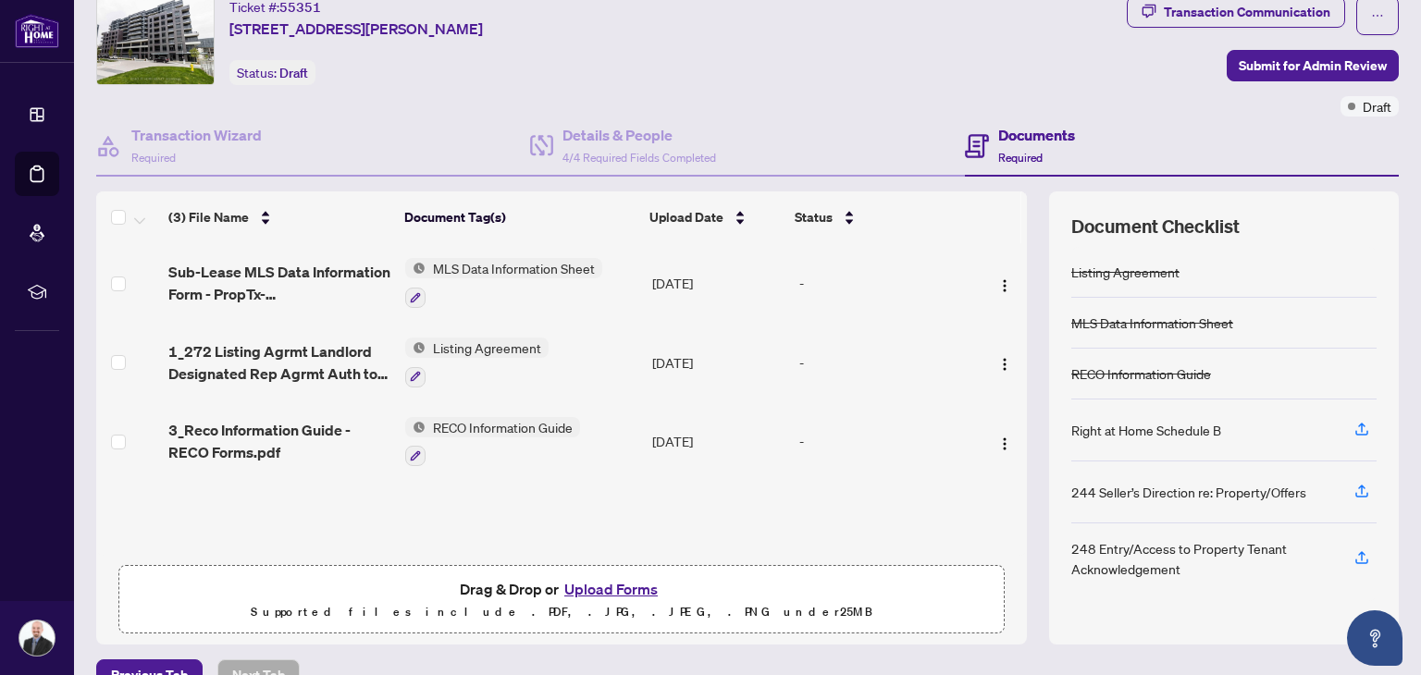
scroll to position [93, 0]
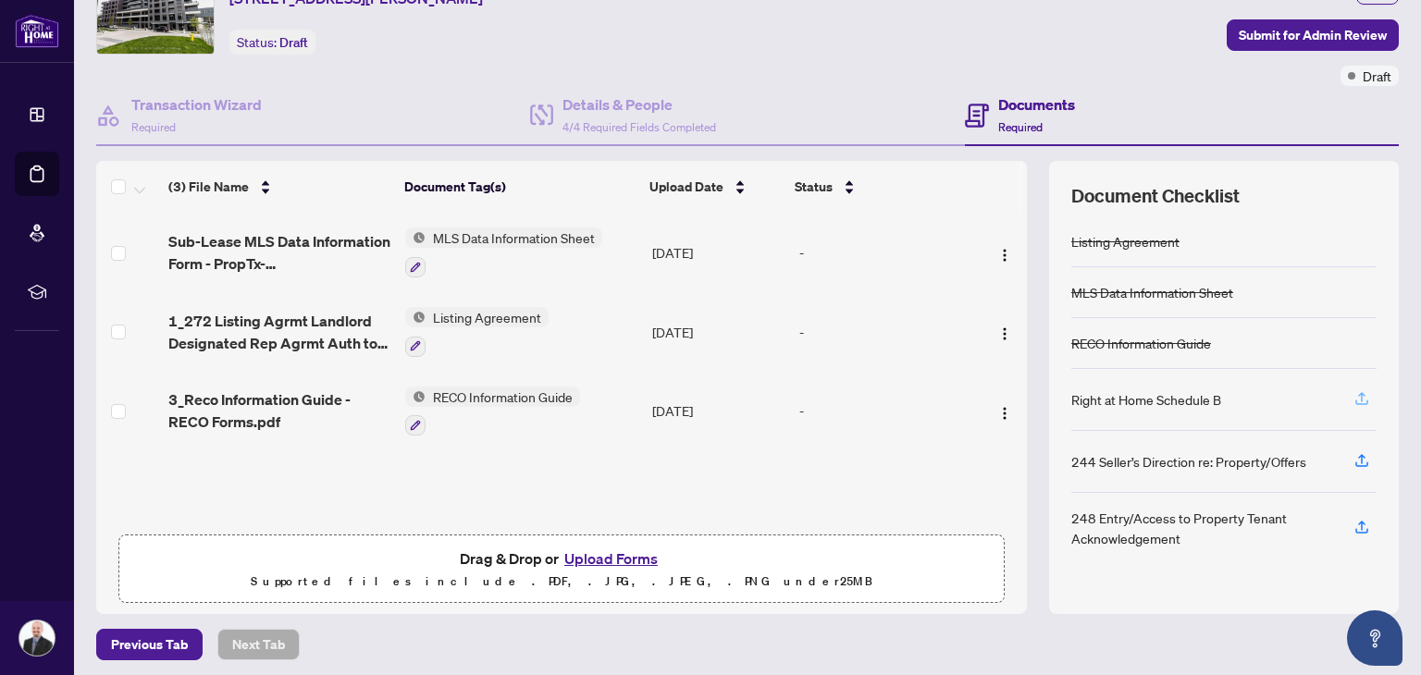
click at [1354, 390] on icon "button" at bounding box center [1362, 398] width 17 height 17
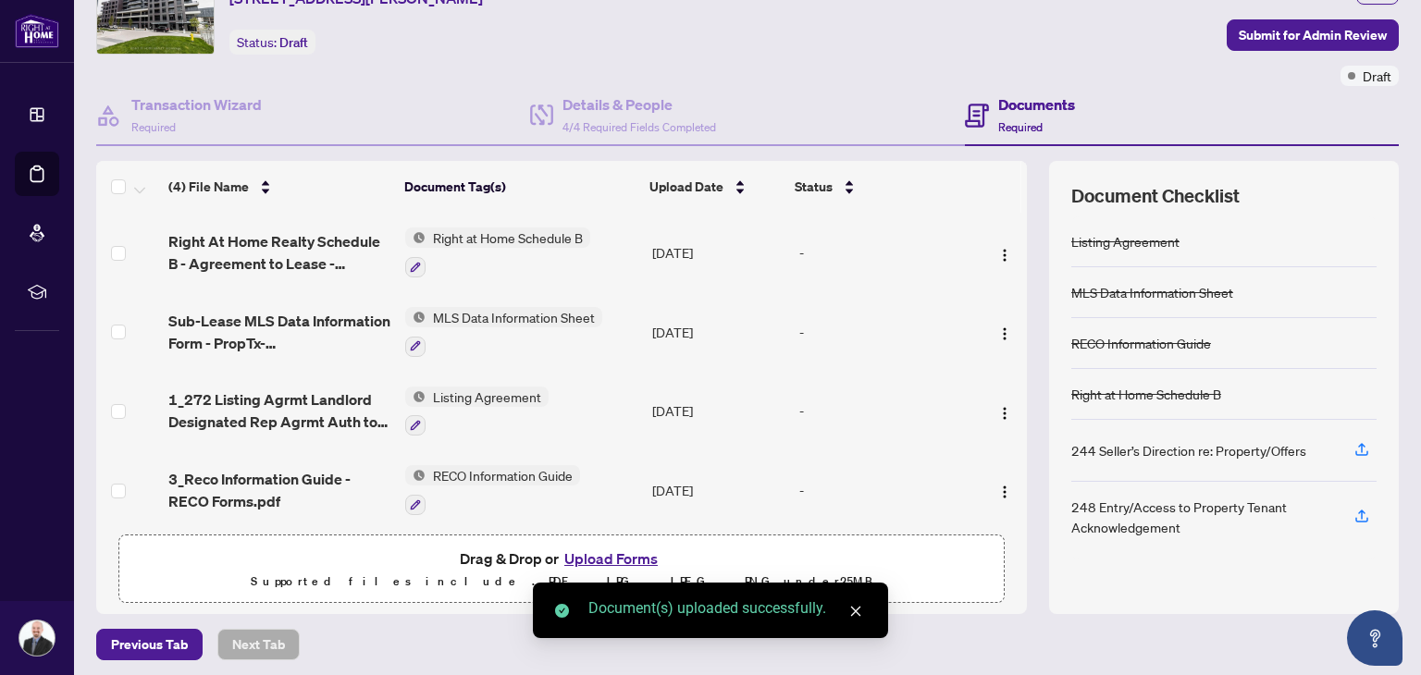
scroll to position [98, 0]
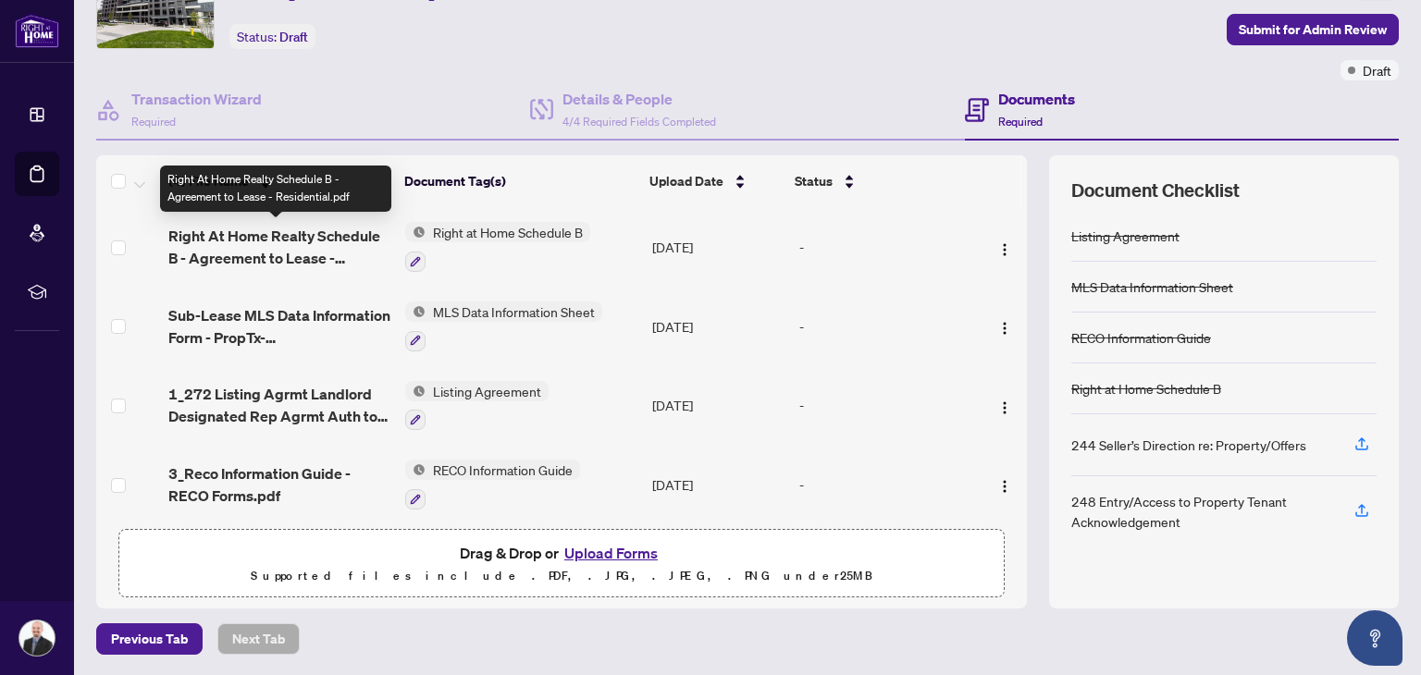
click at [252, 242] on span "Right At Home Realty Schedule B - Agreement to Lease - Residential.pdf" at bounding box center [279, 247] width 222 height 44
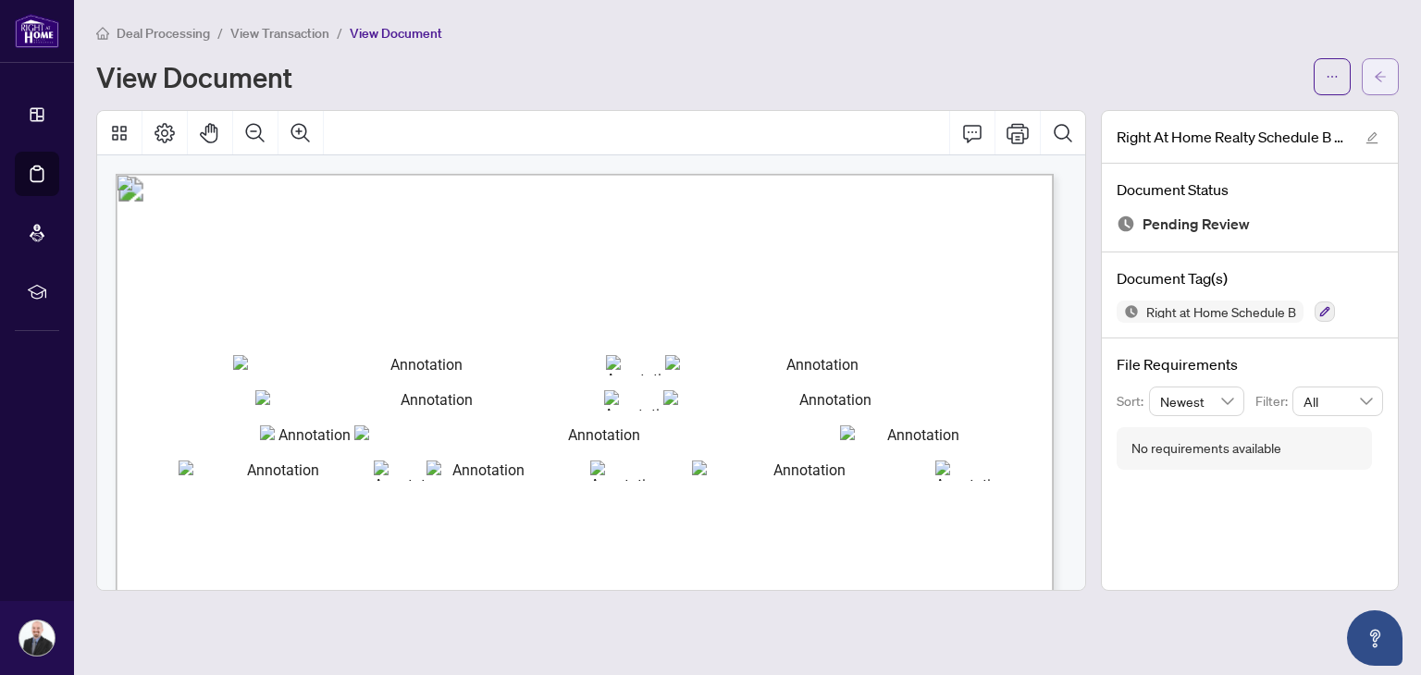
click at [1383, 65] on span "button" at bounding box center [1380, 77] width 13 height 30
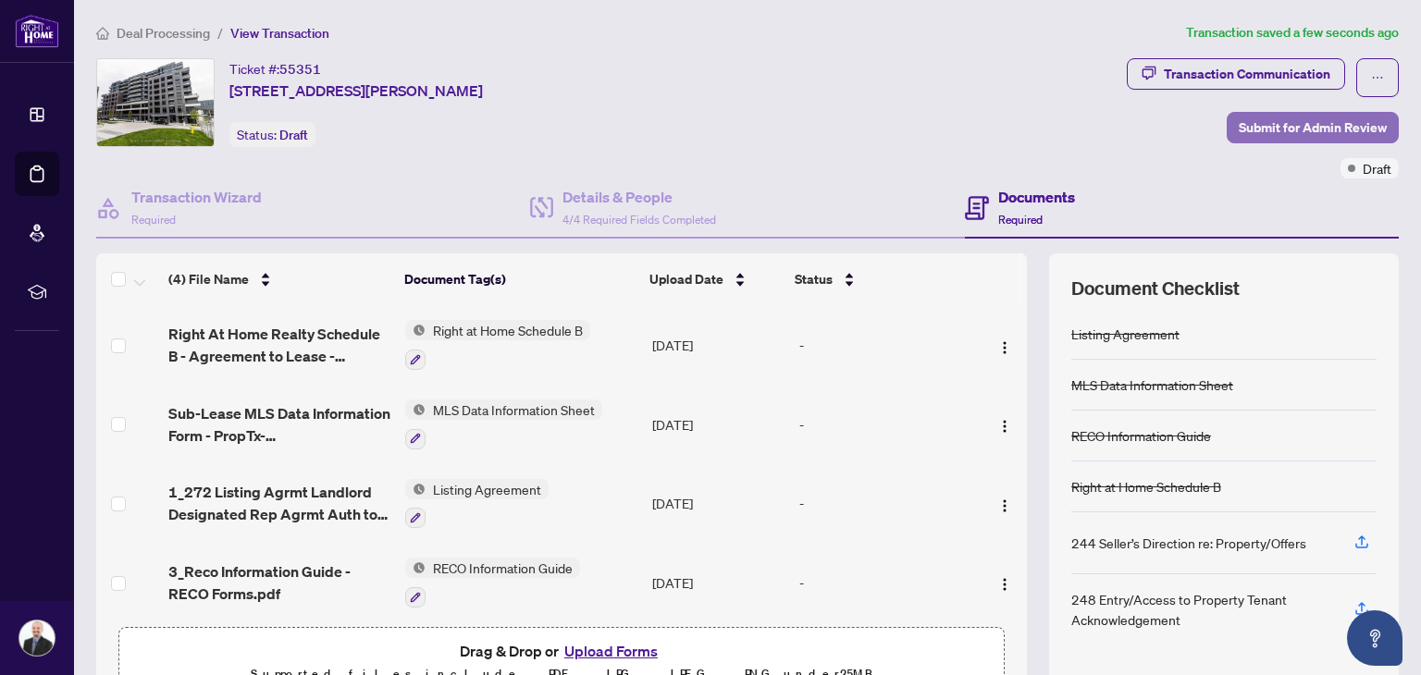
click at [1289, 115] on span "Submit for Admin Review" at bounding box center [1313, 128] width 148 height 30
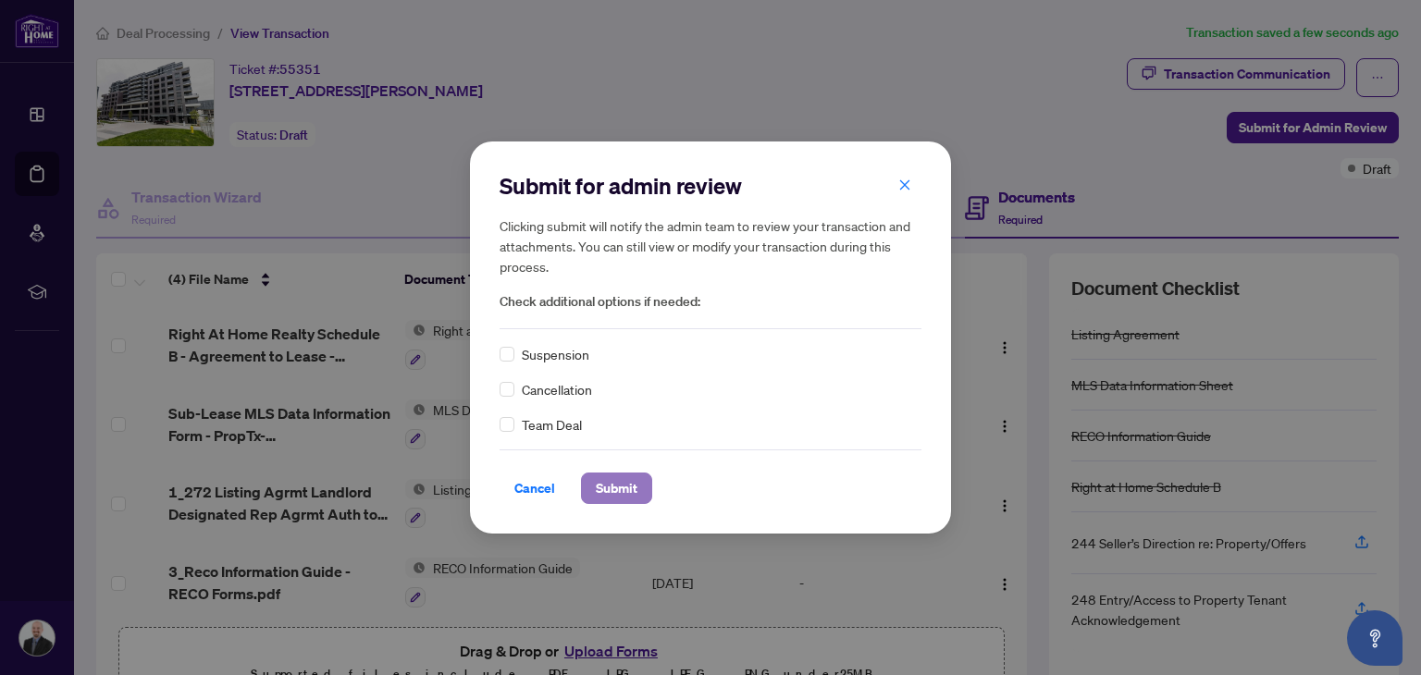
click at [616, 487] on span "Submit" at bounding box center [617, 489] width 42 height 30
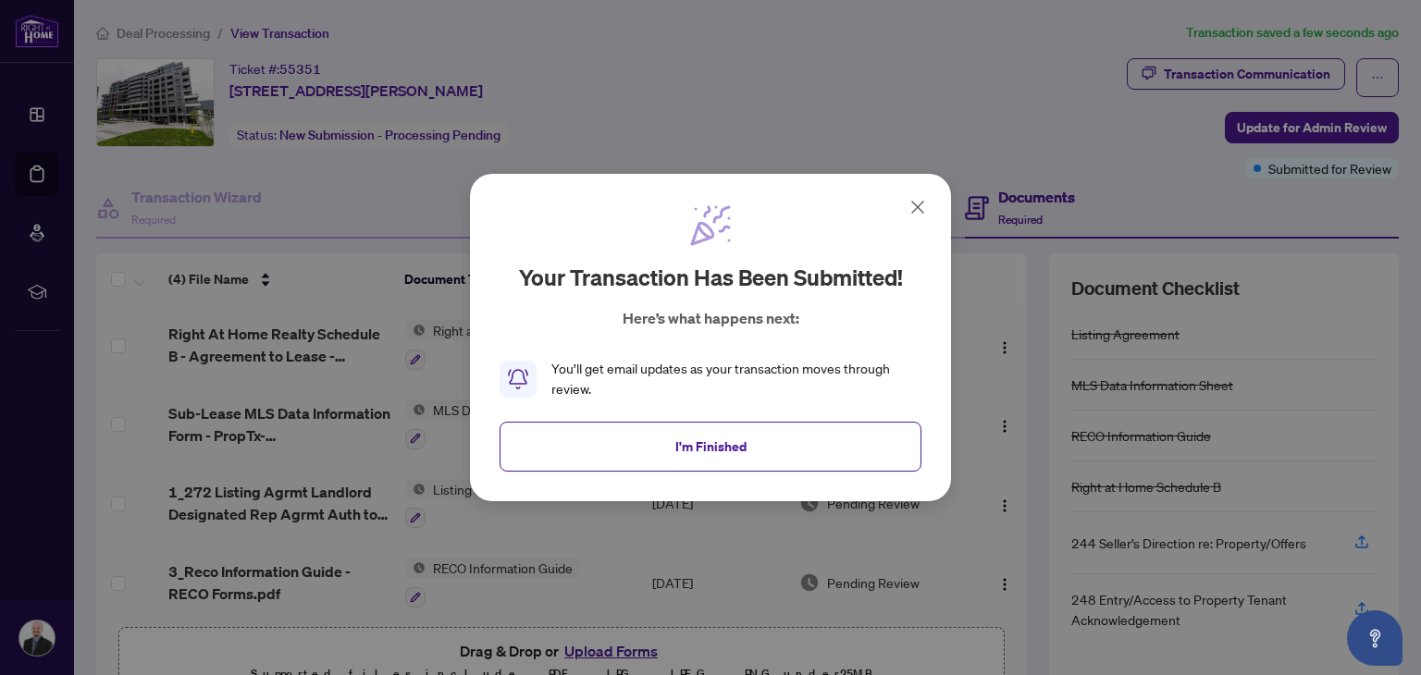
click at [726, 440] on span "I'm Finished" at bounding box center [710, 447] width 71 height 30
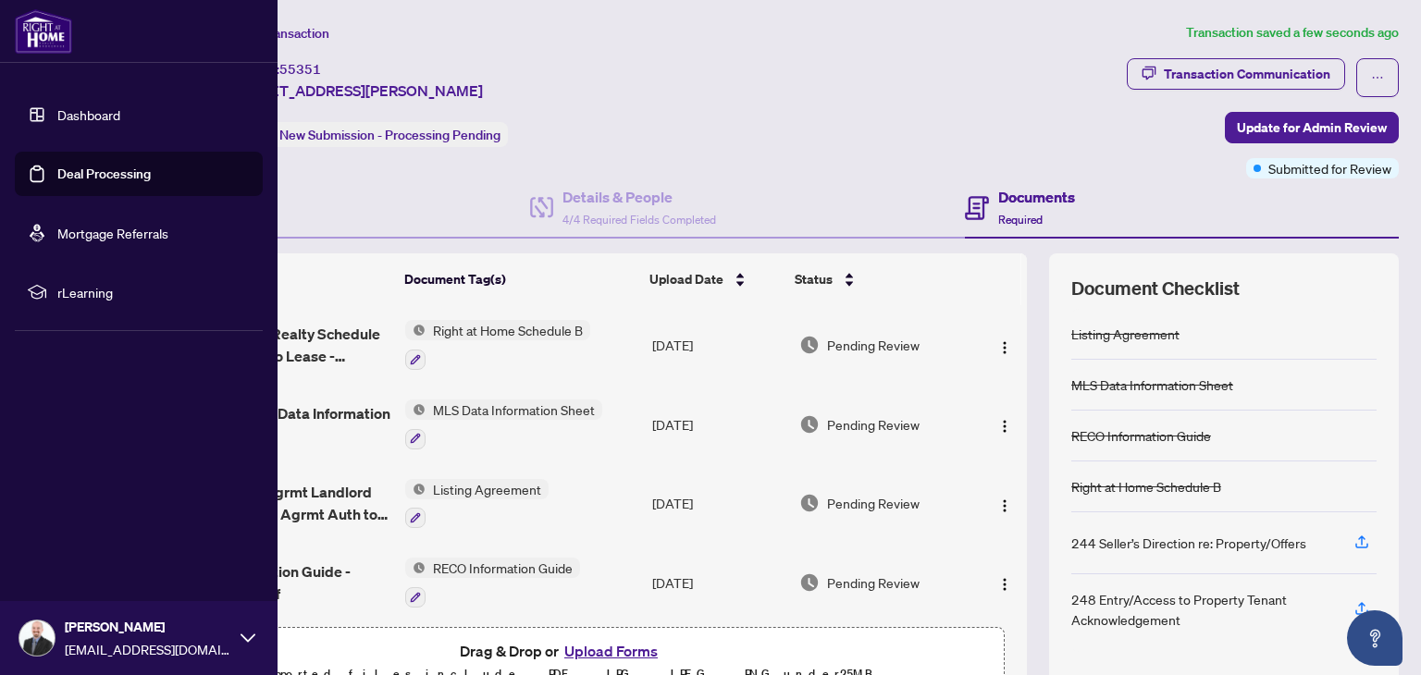
click at [81, 181] on link "Deal Processing" at bounding box center [103, 174] width 93 height 17
